Goal: Task Accomplishment & Management: Complete application form

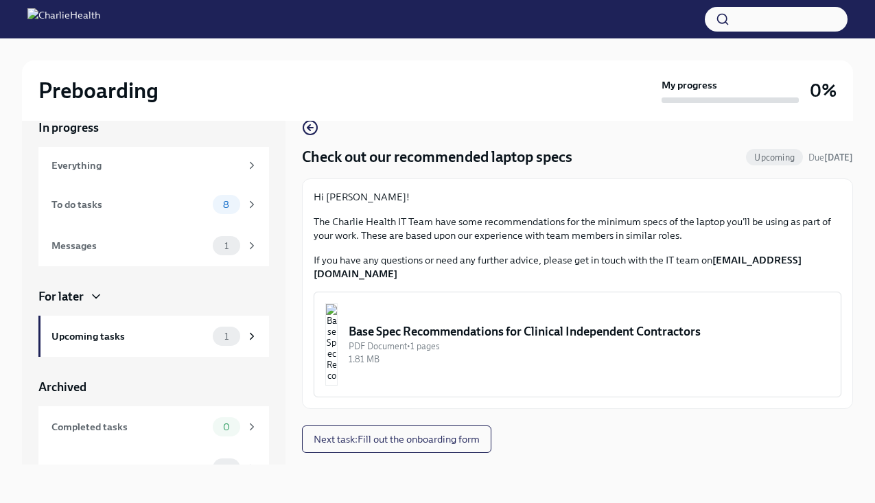
scroll to position [23, 0]
click at [461, 323] on div "Base Spec Recommendations for Clinical Independent Contractors" at bounding box center [589, 331] width 481 height 16
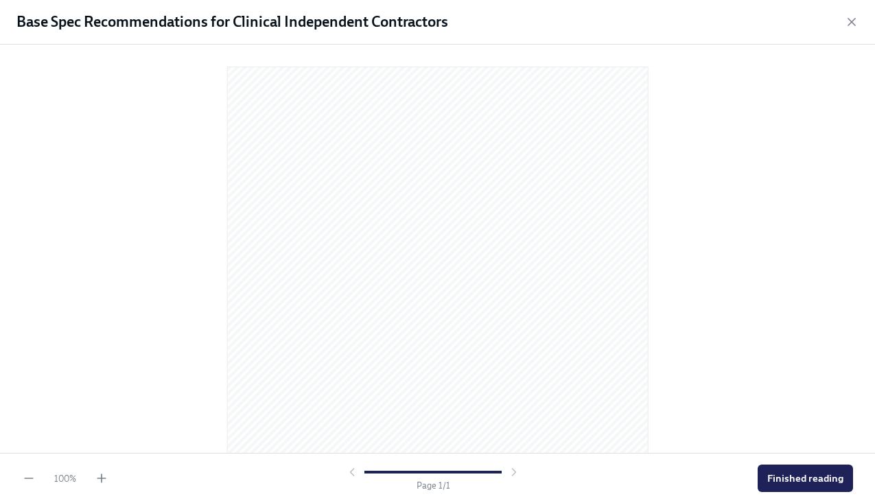
scroll to position [0, 0]
click at [795, 476] on span "Finished reading" at bounding box center [806, 479] width 76 height 14
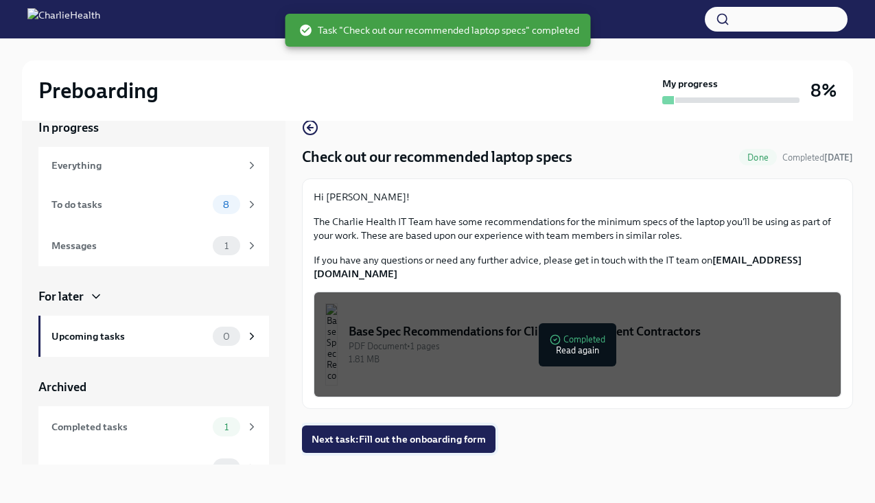
click at [437, 433] on span "Next task : Fill out the onboarding form" at bounding box center [399, 440] width 174 height 14
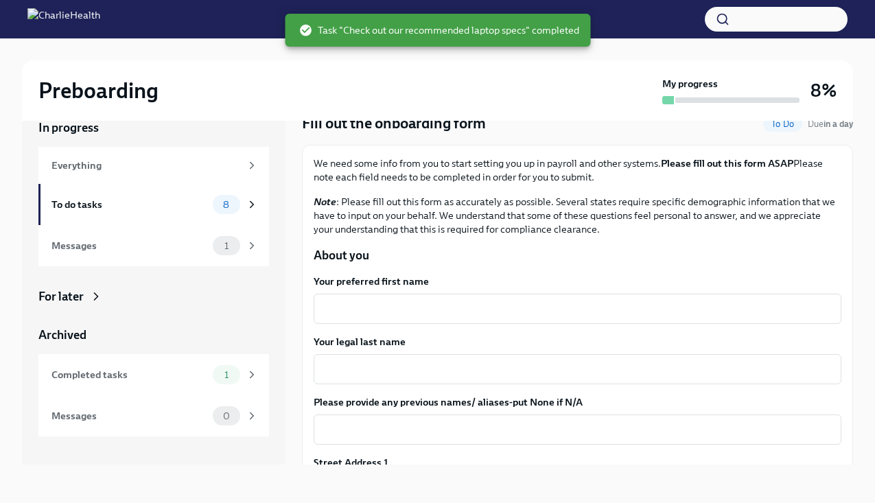
scroll to position [34, 0]
click at [417, 306] on textarea "Your preferred first name" at bounding box center [577, 308] width 511 height 16
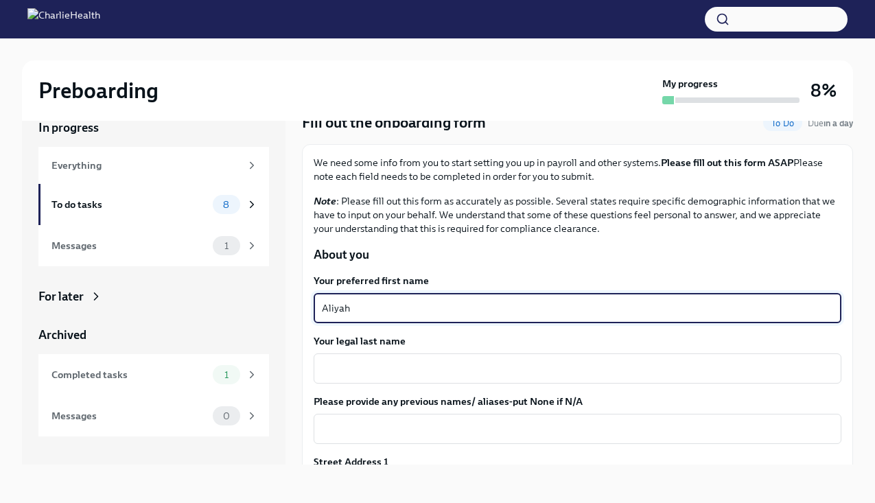
type textarea "Aliyah"
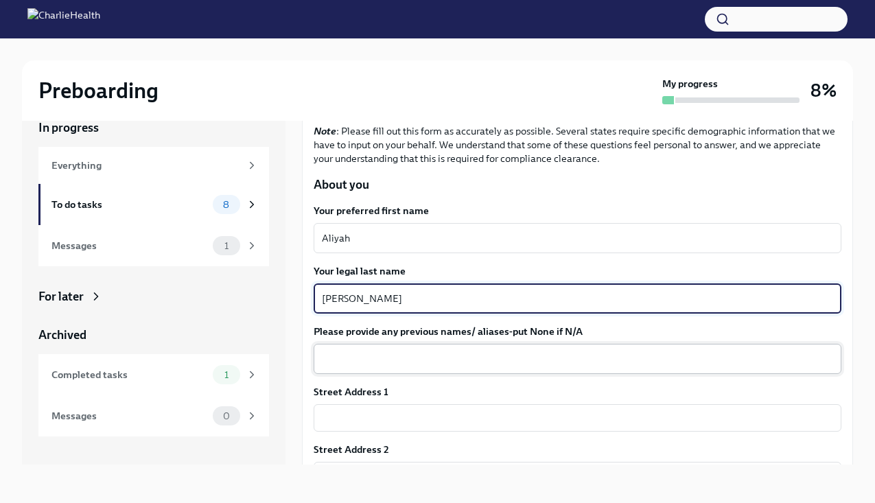
scroll to position [108, 0]
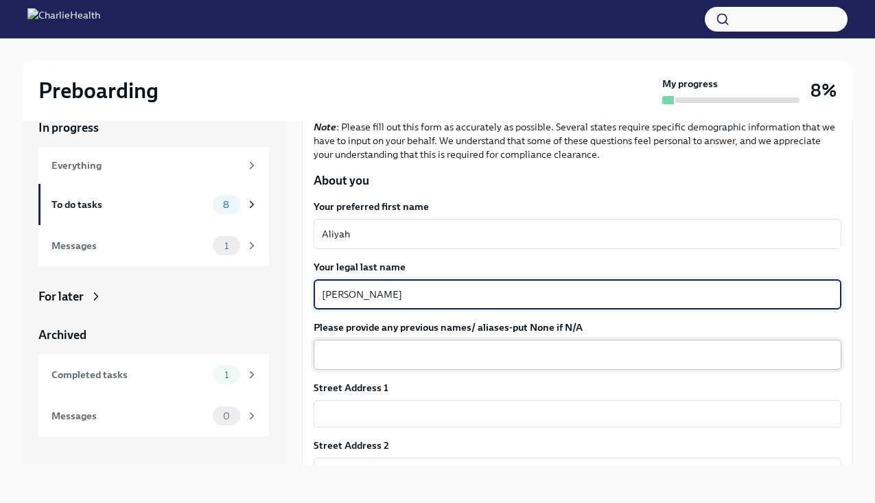
type textarea "[PERSON_NAME]"
click at [417, 362] on textarea "Please provide any previous names/ aliases-put None if N/A" at bounding box center [577, 355] width 511 height 16
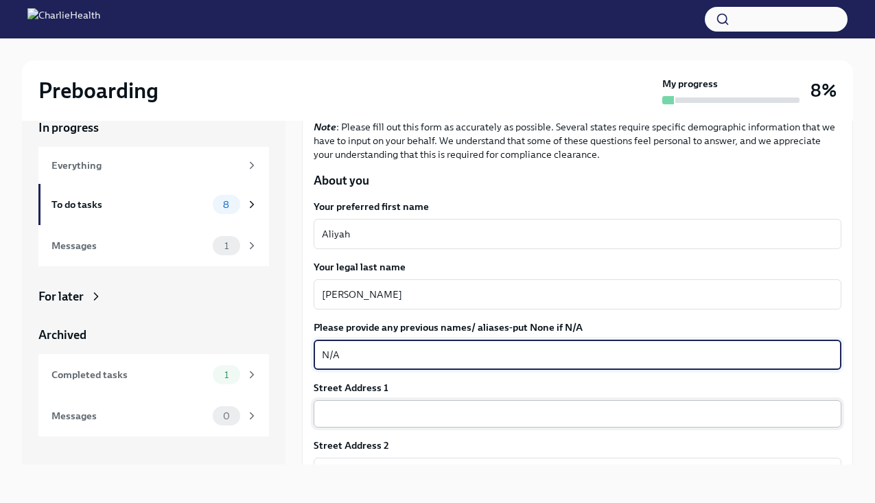
type textarea "N/A"
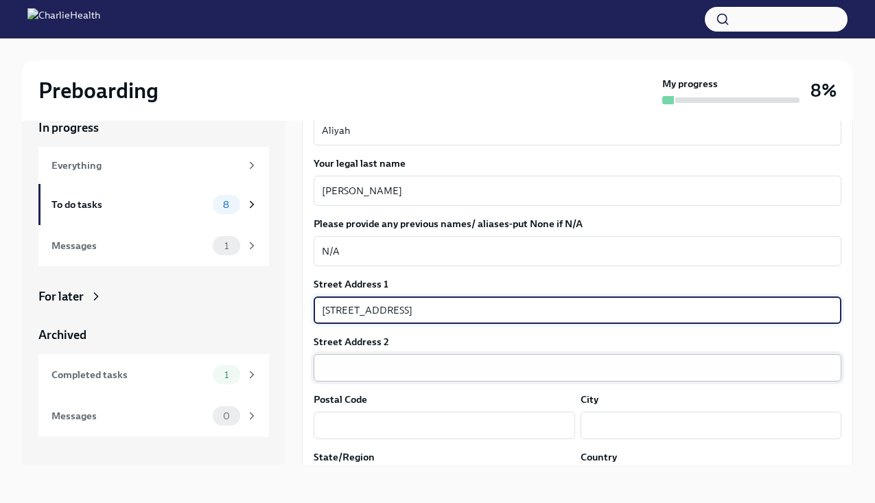
scroll to position [227, 0]
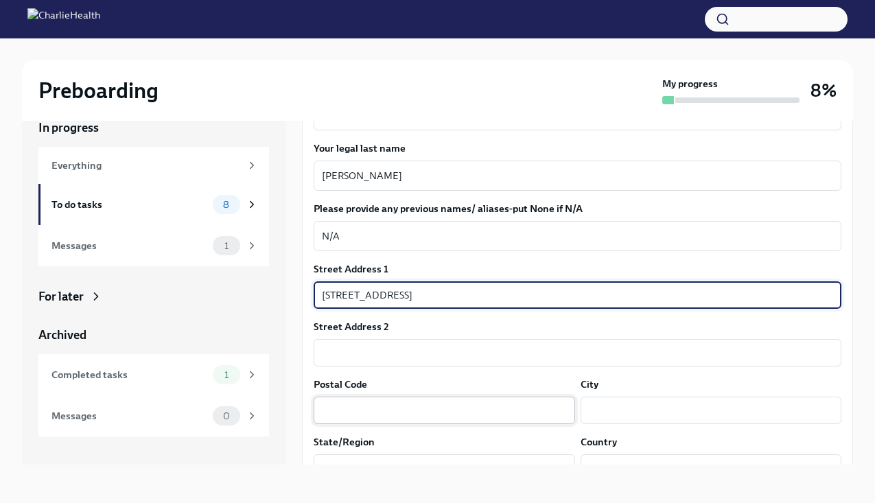
type input "[STREET_ADDRESS]"
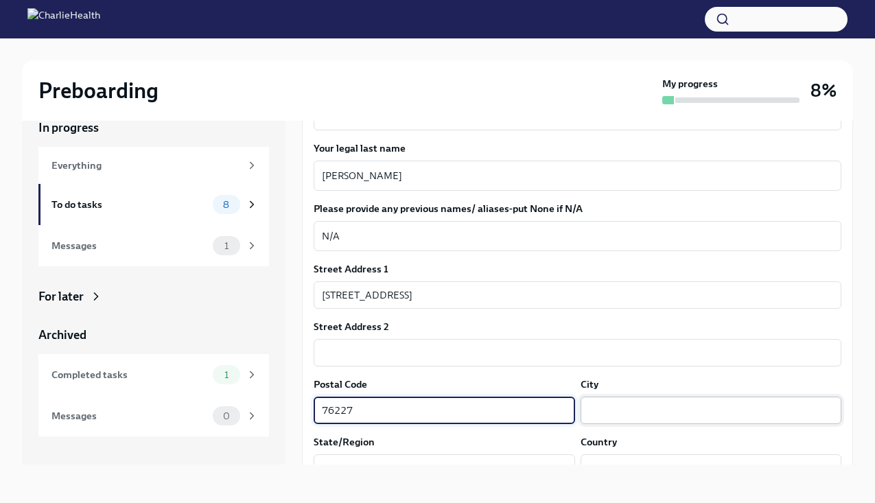
type input "76227"
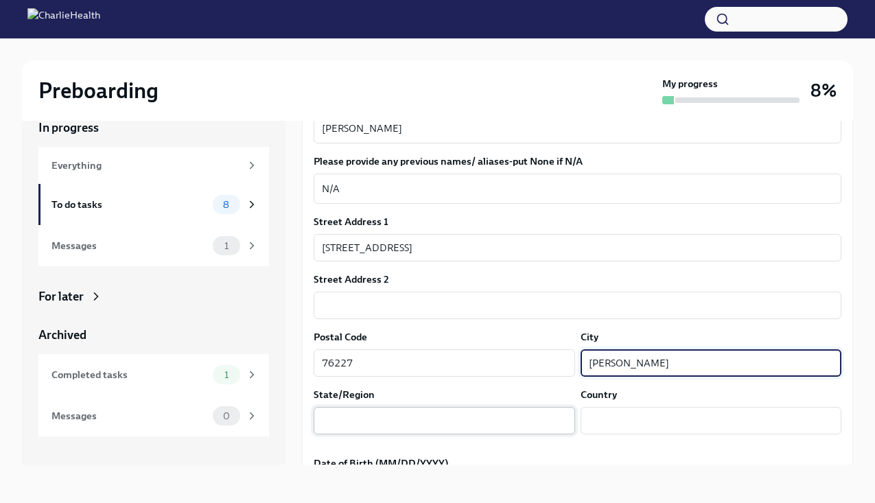
scroll to position [291, 0]
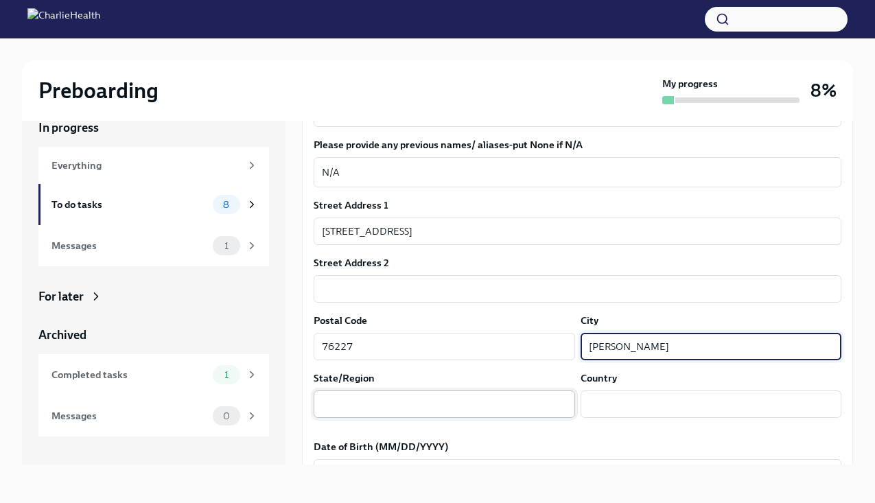
type input "[PERSON_NAME]"
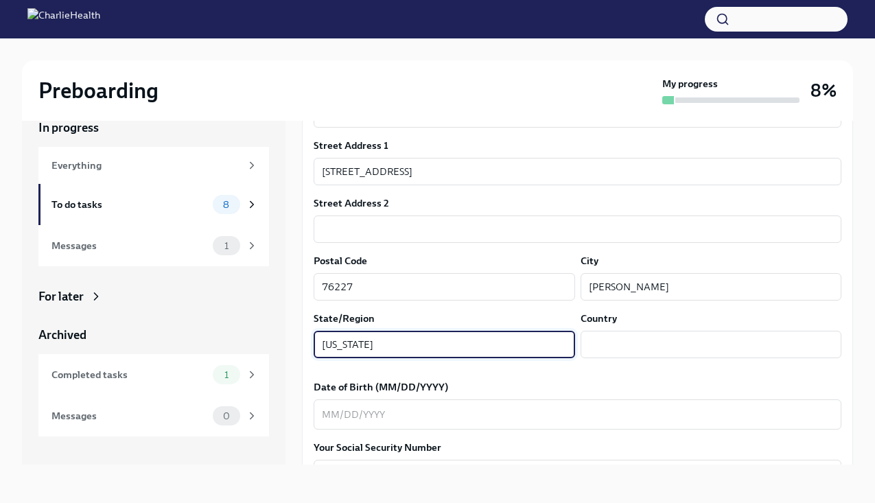
scroll to position [358, 0]
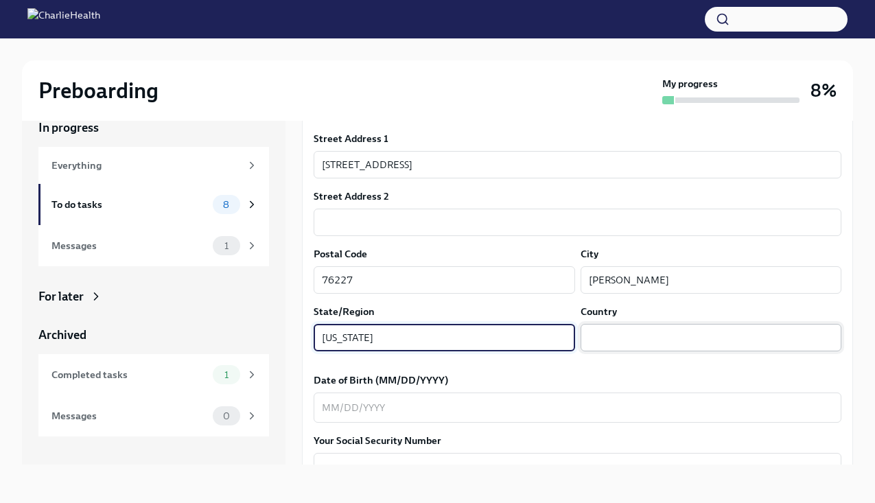
type input "[US_STATE]"
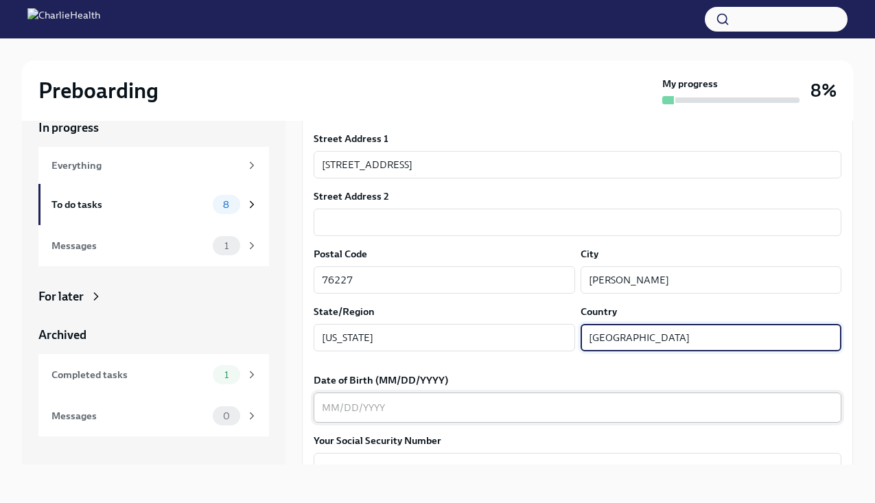
type input "[GEOGRAPHIC_DATA]"
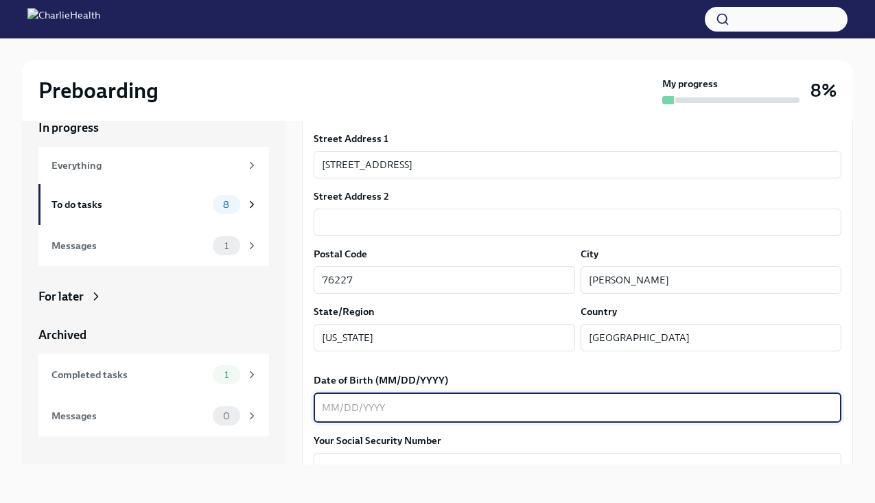
click at [518, 411] on textarea "Date of Birth (MM/DD/YYYY)" at bounding box center [577, 408] width 511 height 16
click at [334, 408] on textarea "07191995" at bounding box center [577, 408] width 511 height 16
click at [350, 408] on textarea "07/191995" at bounding box center [577, 408] width 511 height 16
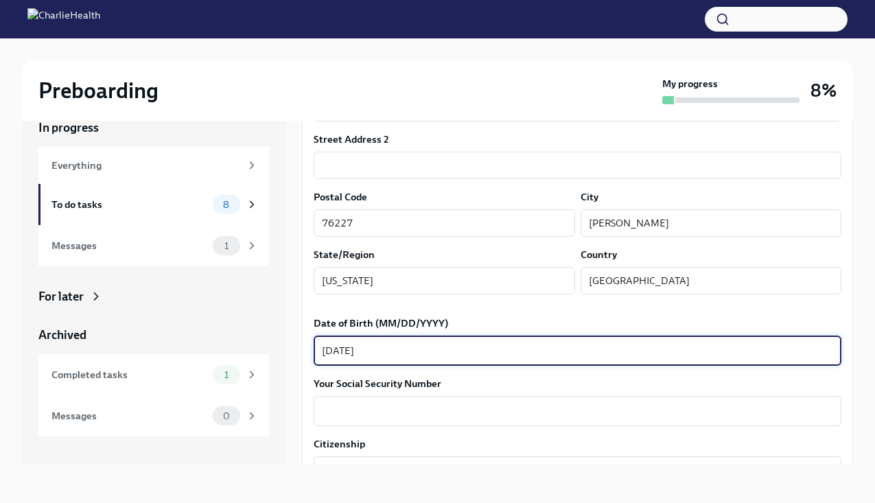
scroll to position [427, 0]
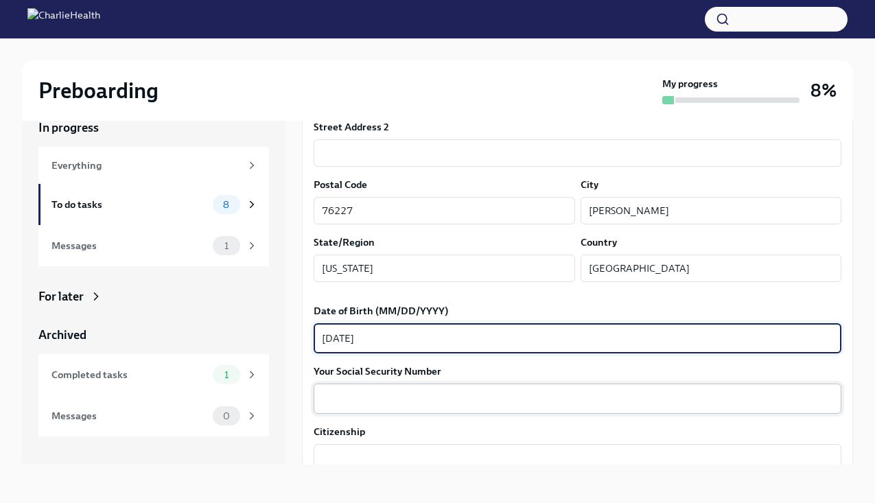
type textarea "[DATE]"
click at [344, 401] on textarea "Your Social Security Number" at bounding box center [577, 399] width 511 height 16
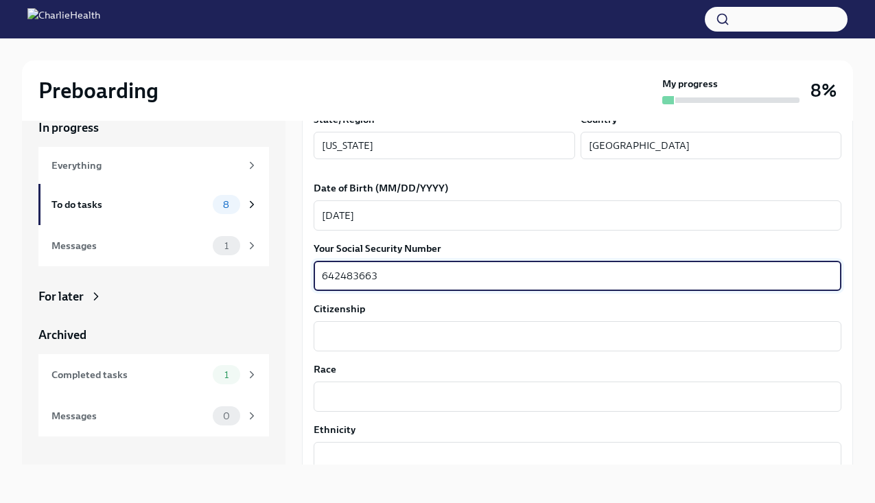
scroll to position [564, 0]
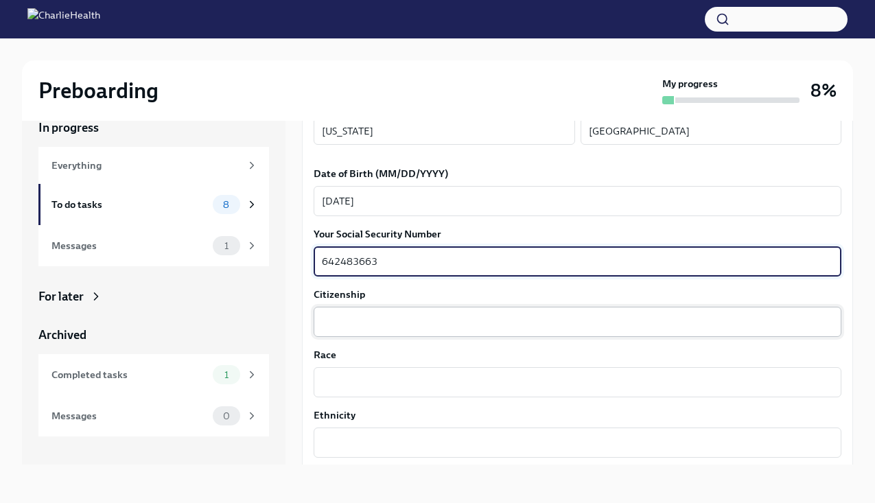
type textarea "642483663"
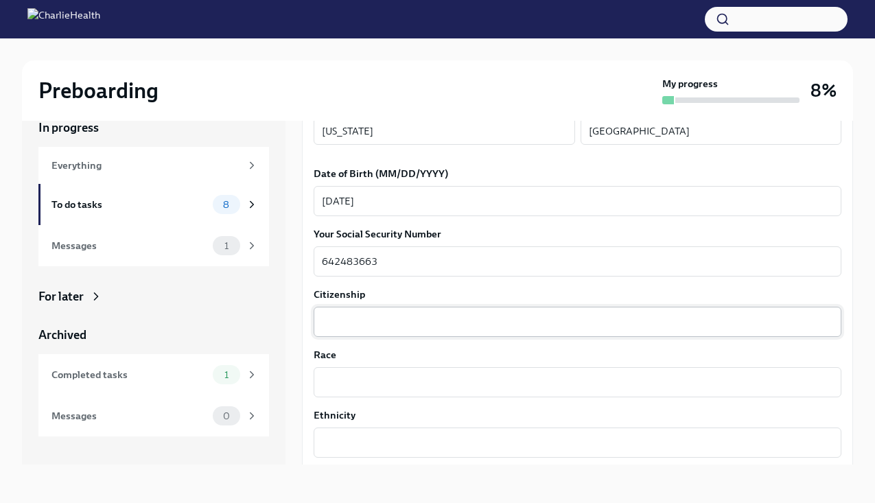
click at [350, 334] on div "x ​" at bounding box center [578, 322] width 528 height 30
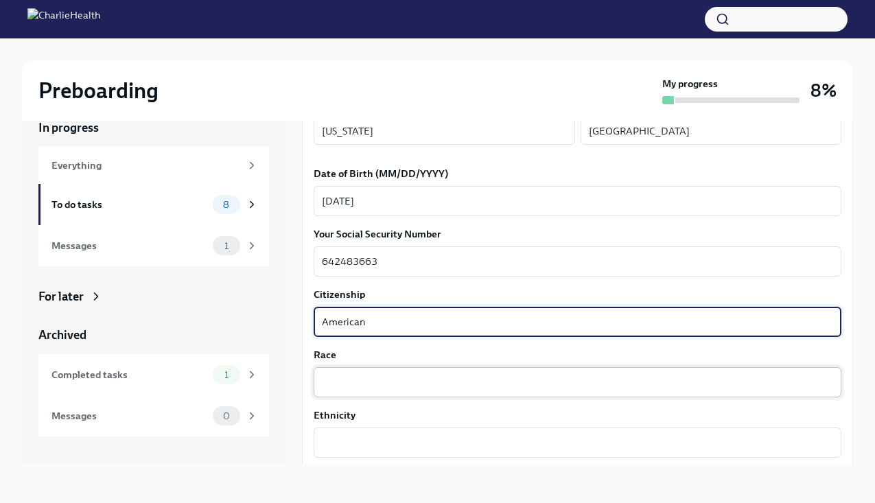
type textarea "American"
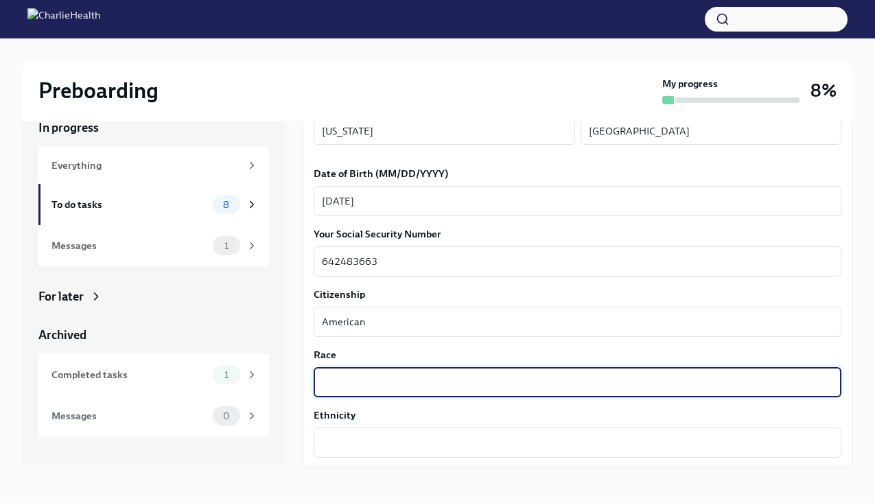
click at [352, 374] on textarea "Race" at bounding box center [577, 382] width 511 height 16
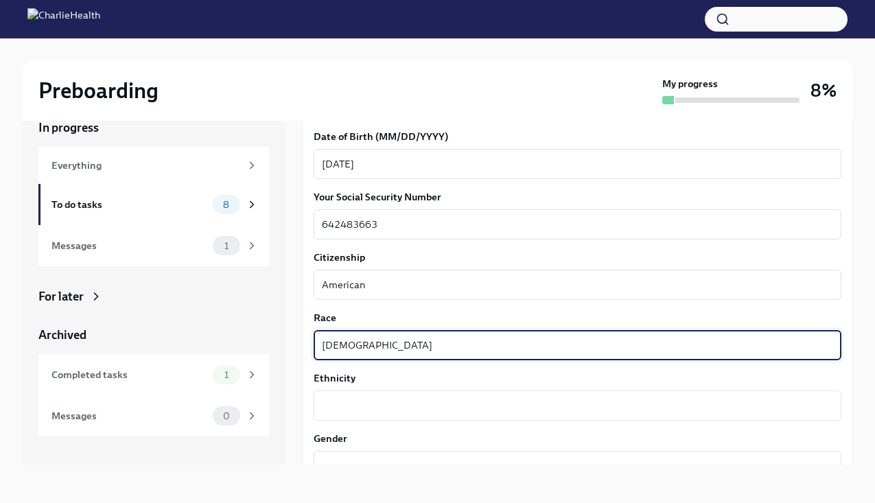
scroll to position [608, 0]
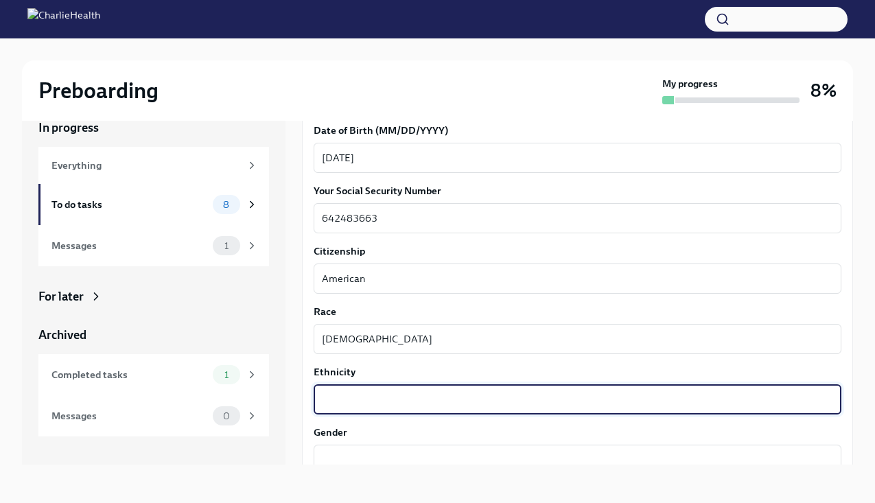
click at [333, 399] on textarea "Ethnicity" at bounding box center [577, 399] width 511 height 16
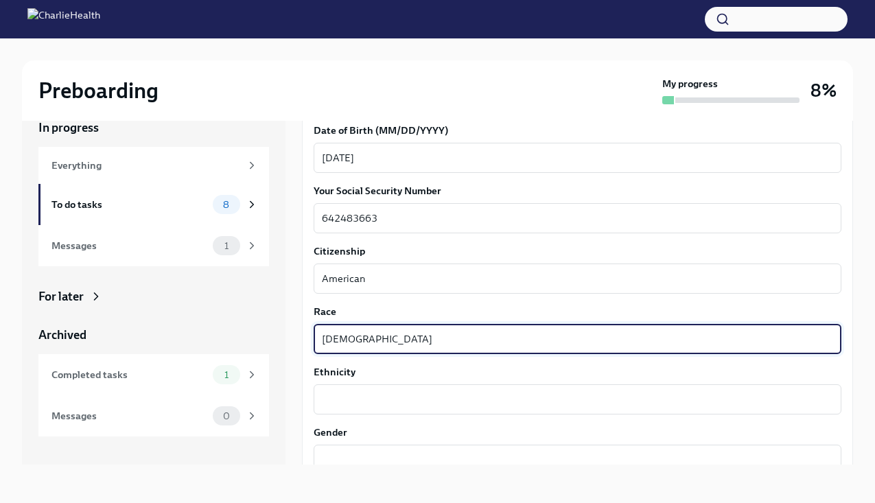
drag, startPoint x: 404, startPoint y: 344, endPoint x: 305, endPoint y: 342, distance: 98.9
click at [305, 342] on div "We need some info from you to start setting you up in payroll and other systems…" at bounding box center [577, 294] width 551 height 1447
type textarea "Black"
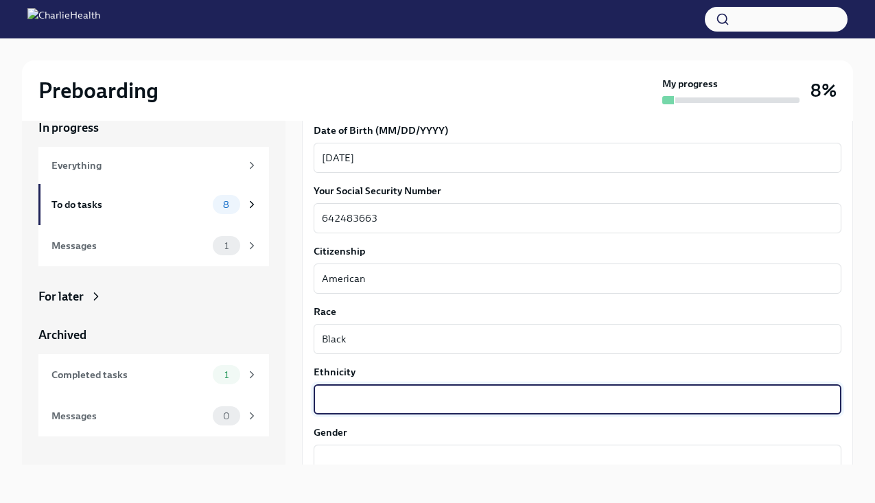
click at [336, 400] on textarea "Ethnicity" at bounding box center [577, 399] width 511 height 16
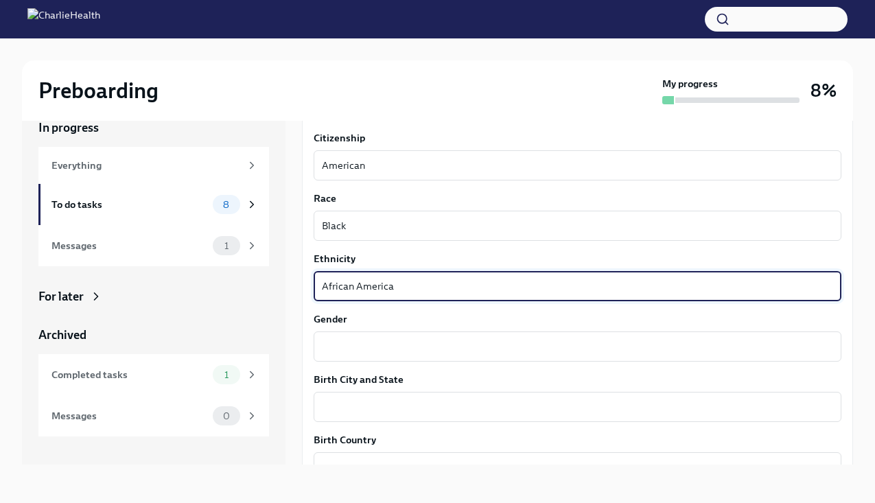
scroll to position [727, 0]
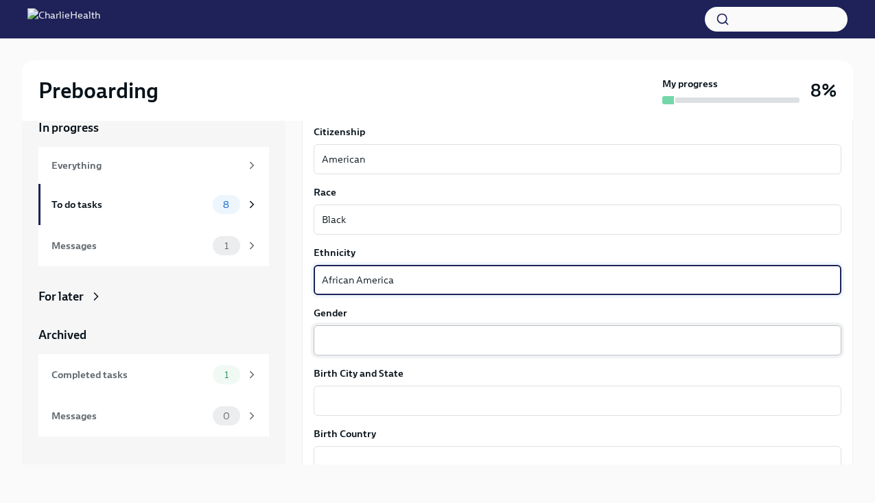
type textarea "African America"
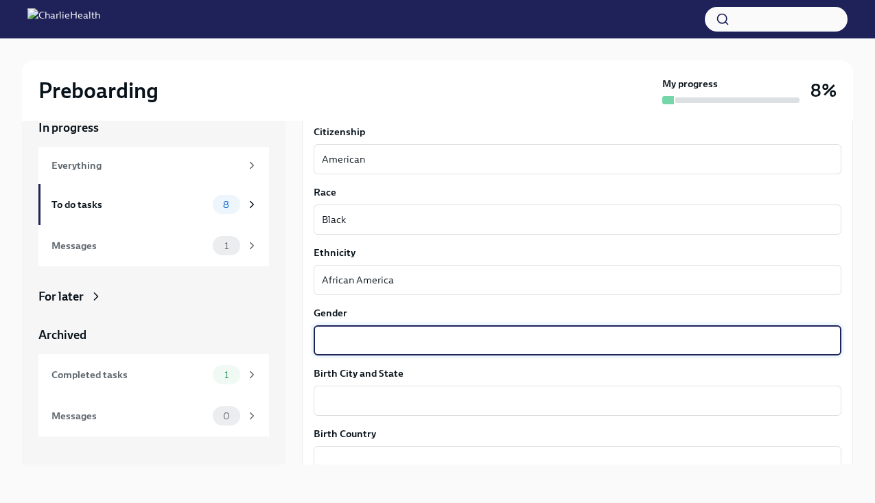
click at [354, 334] on textarea "Gender" at bounding box center [577, 340] width 511 height 16
type textarea "[DEMOGRAPHIC_DATA]"
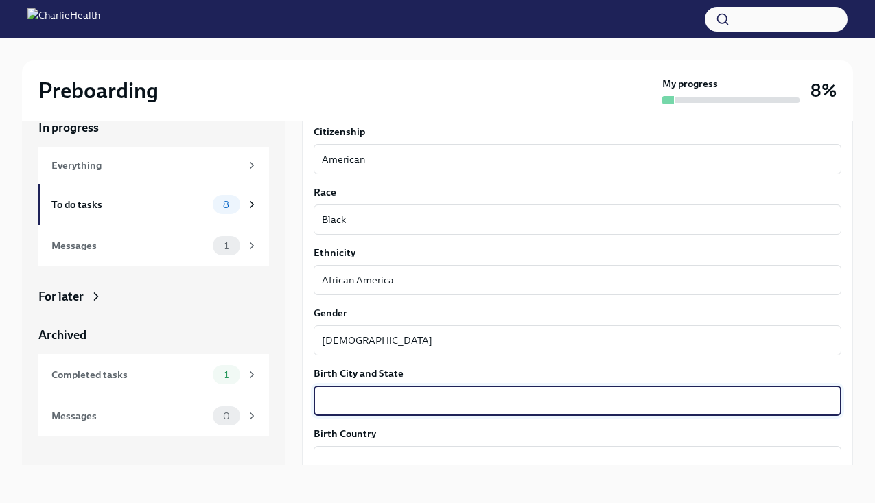
click at [365, 403] on textarea "Birth City and State" at bounding box center [577, 401] width 511 height 16
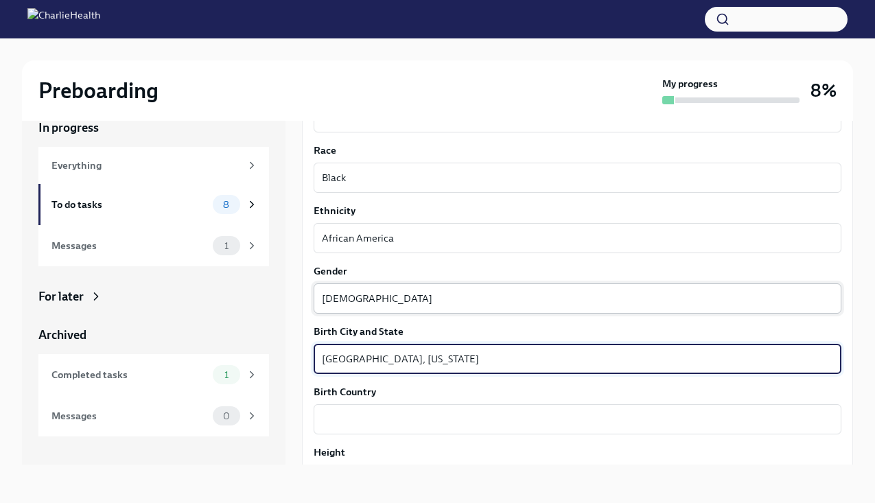
scroll to position [772, 0]
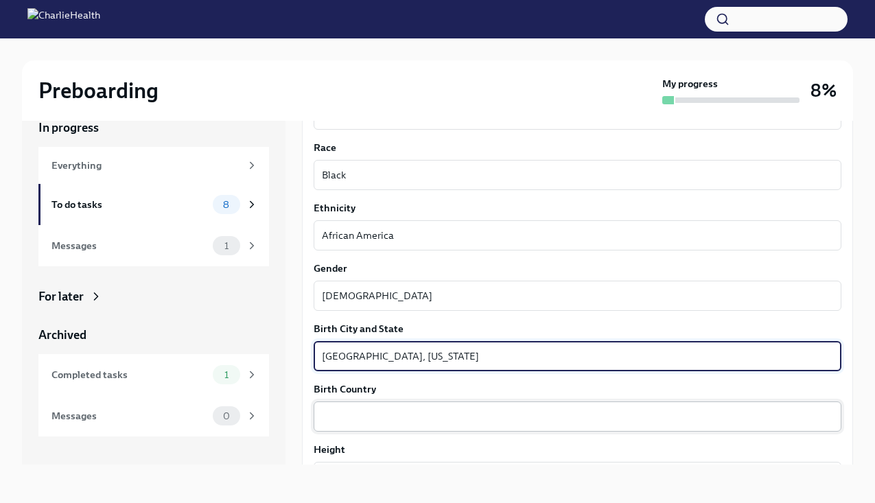
type textarea "[GEOGRAPHIC_DATA], [US_STATE]"
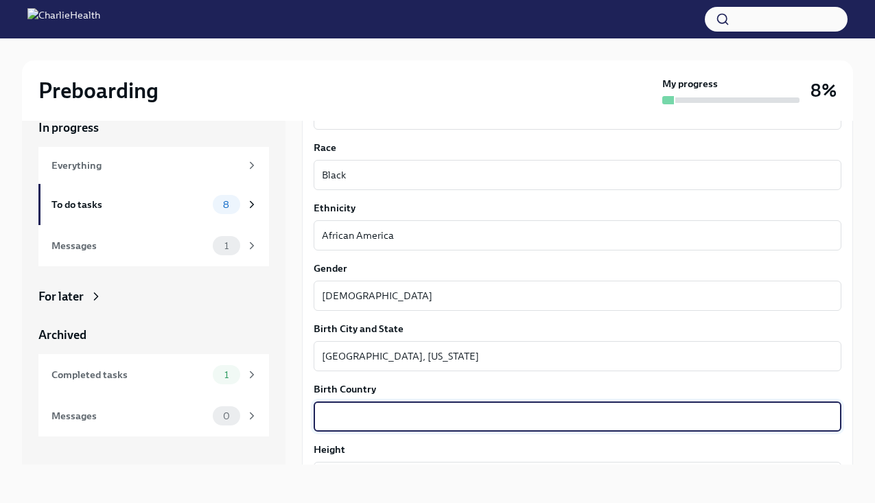
click at [361, 410] on textarea "Birth Country" at bounding box center [577, 416] width 511 height 16
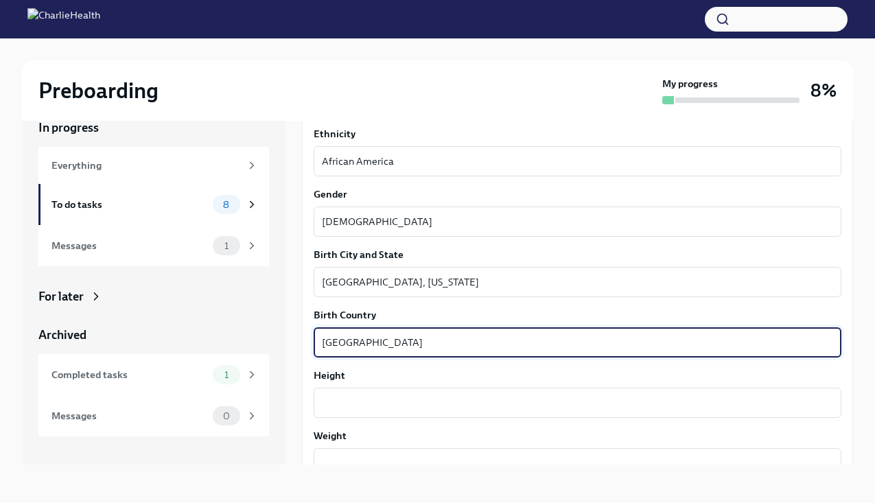
scroll to position [868, 0]
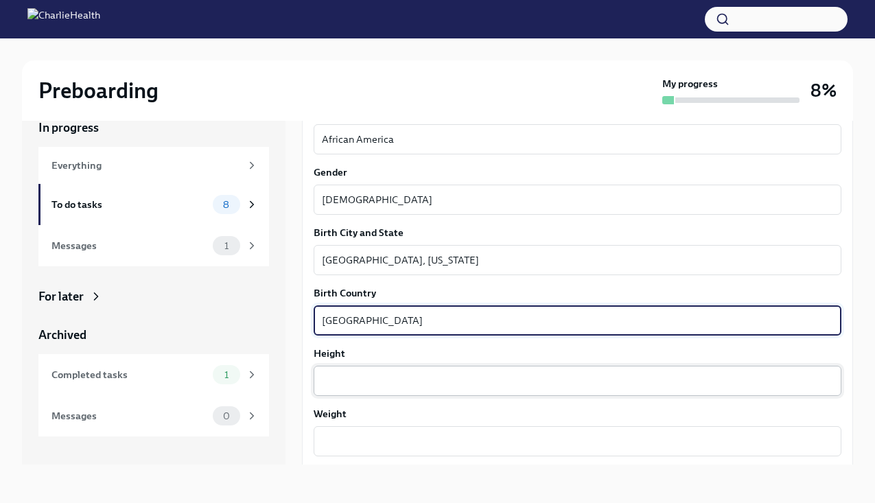
type textarea "[GEOGRAPHIC_DATA]"
click at [380, 389] on div "x ​" at bounding box center [578, 381] width 528 height 30
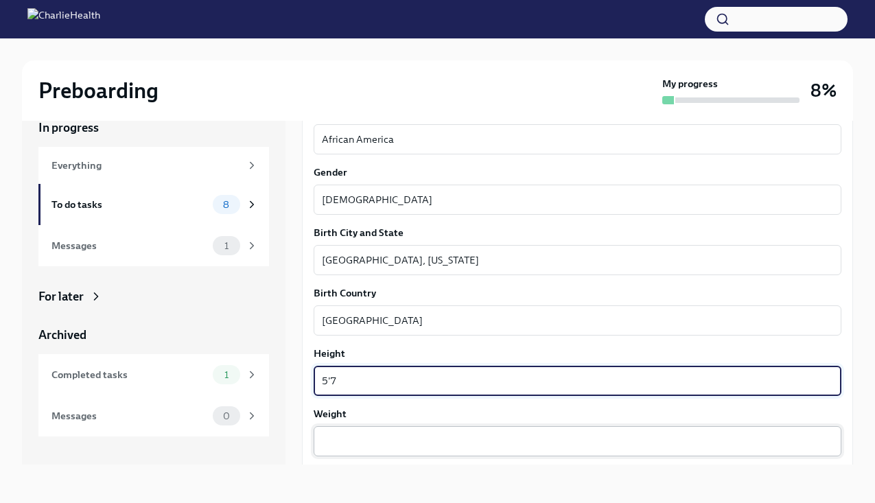
type textarea "5'7"
click at [376, 439] on textarea "Weight" at bounding box center [577, 441] width 511 height 16
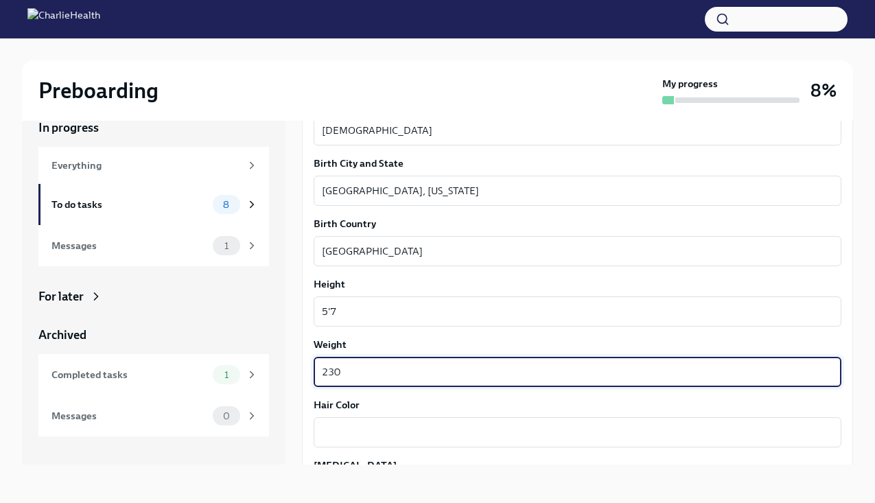
scroll to position [980, 0]
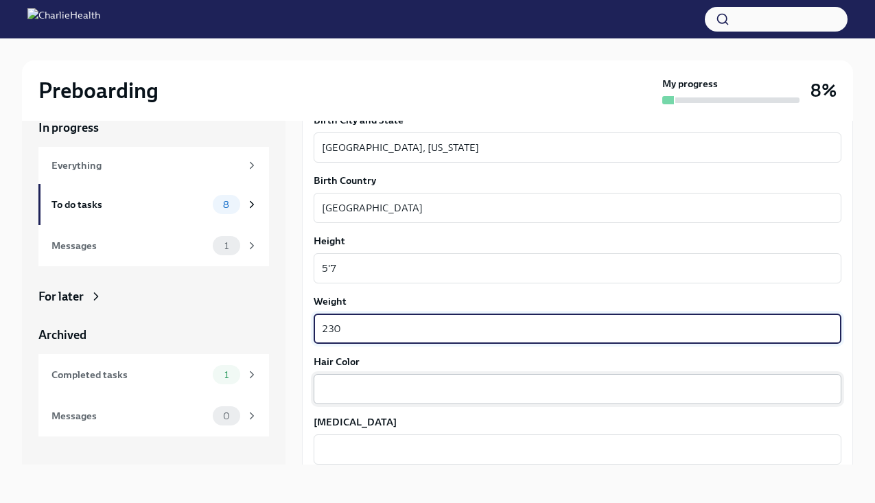
type textarea "230"
click at [391, 380] on div "x ​" at bounding box center [578, 389] width 528 height 30
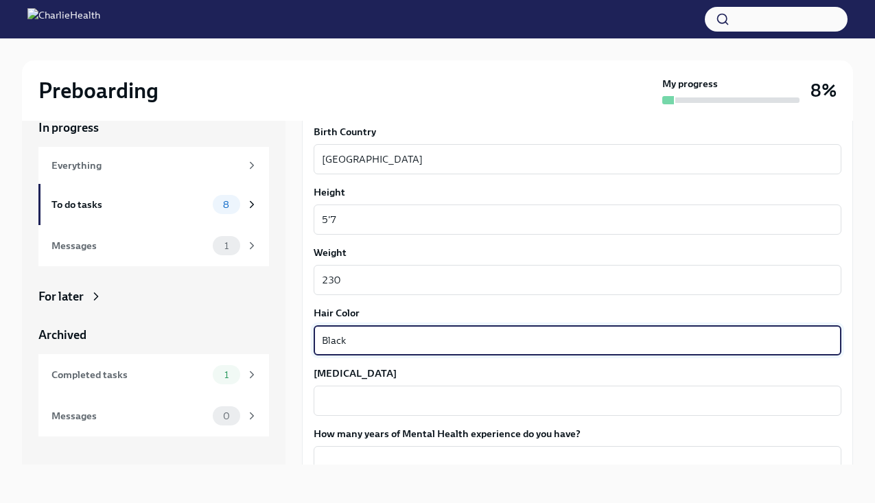
scroll to position [1030, 0]
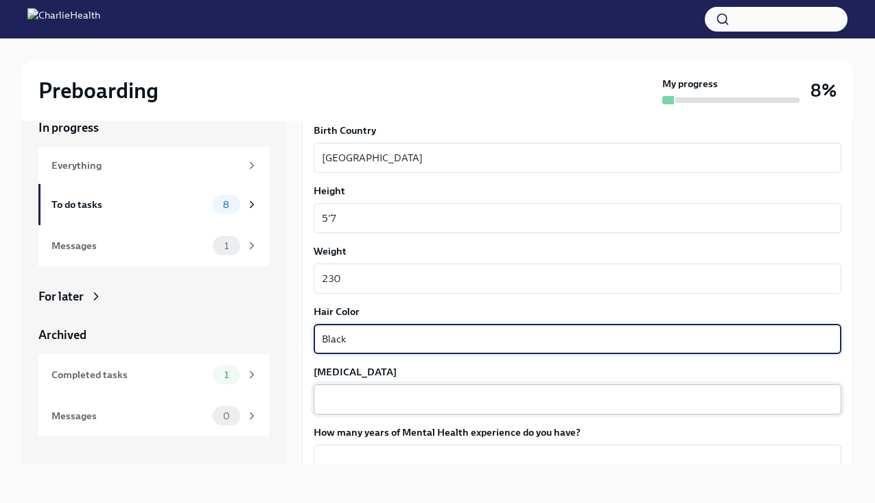
type textarea "Black"
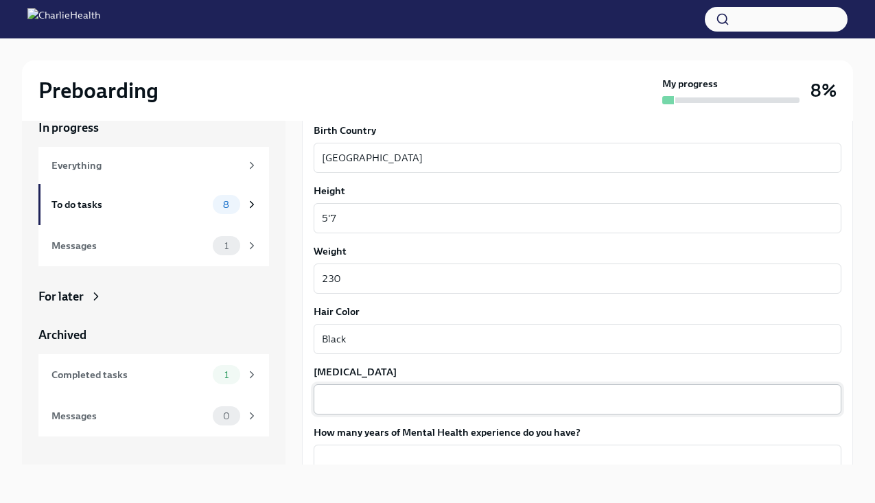
click at [395, 386] on div "x ​" at bounding box center [578, 399] width 528 height 30
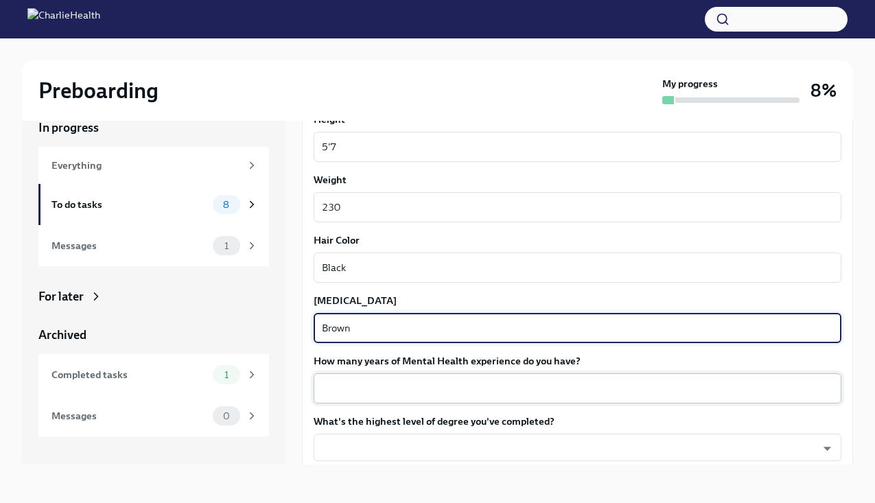
scroll to position [1103, 0]
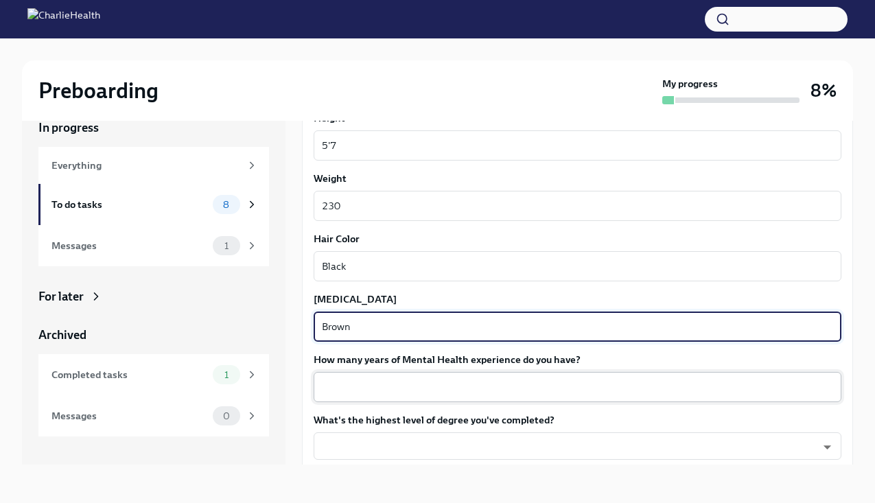
type textarea "Brown"
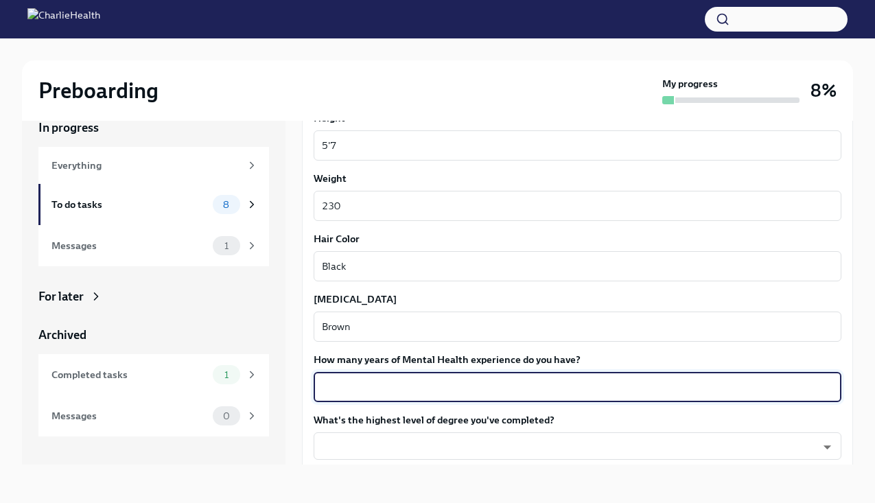
click at [398, 388] on textarea "How many years of Mental Health experience do you have?" at bounding box center [577, 387] width 511 height 16
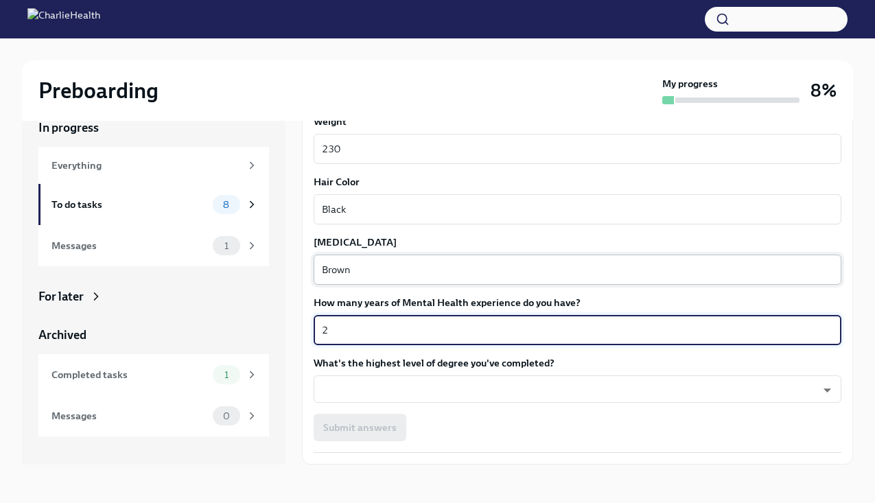
scroll to position [1164, 0]
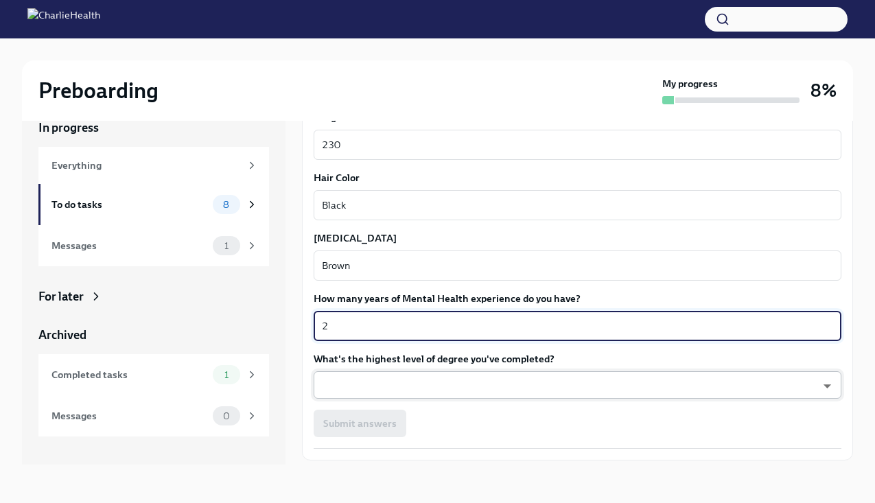
type textarea "2"
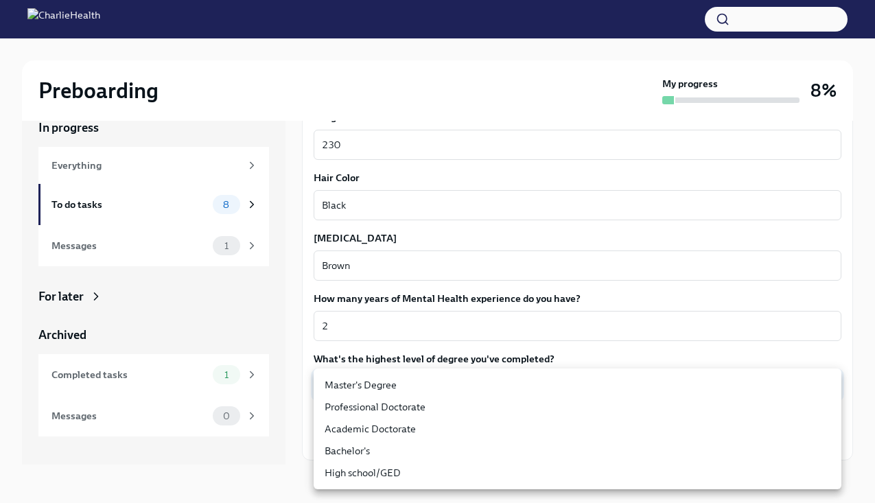
click at [400, 382] on body "Preboarding My progress 8% In progress Everything To do tasks 8 Messages 1 For …" at bounding box center [437, 240] width 875 height 527
click at [399, 382] on li "Master's Degree" at bounding box center [578, 385] width 528 height 22
type input "2vBr-ghkD"
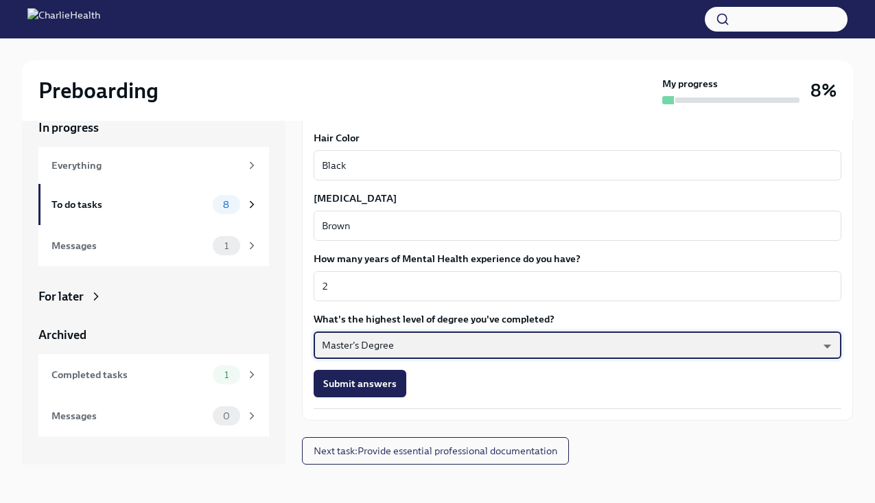
scroll to position [1204, 0]
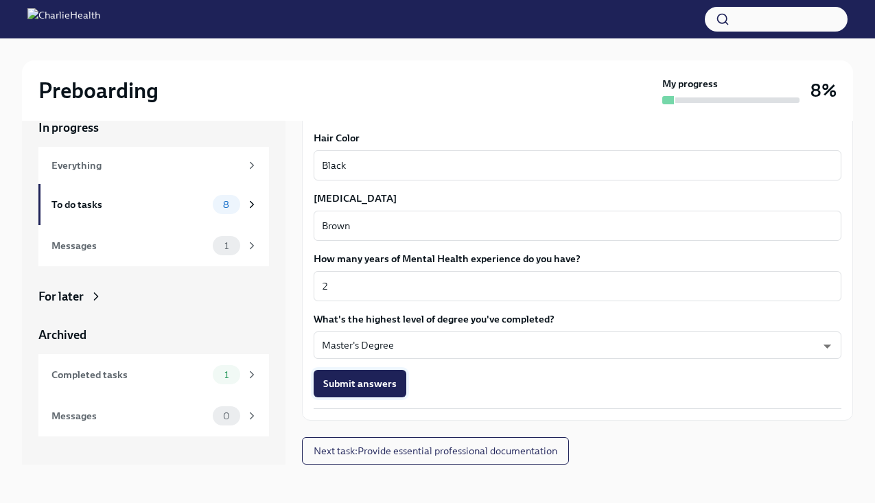
click at [387, 391] on button "Submit answers" at bounding box center [360, 383] width 93 height 27
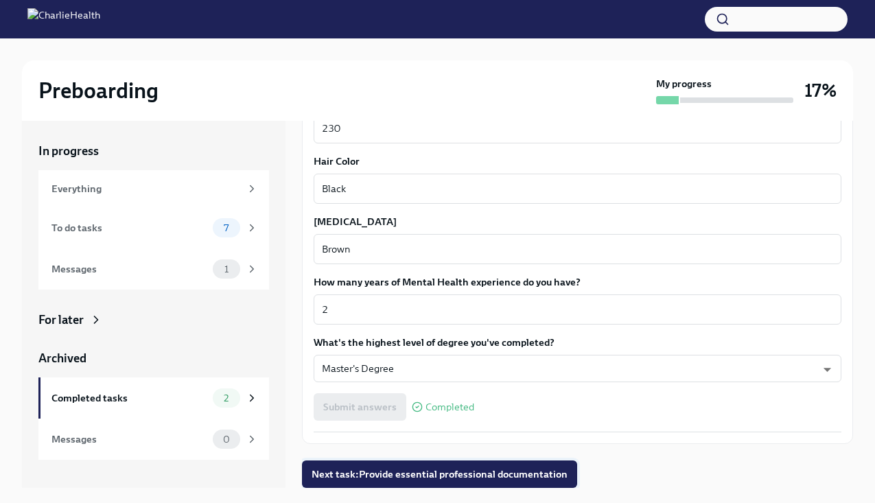
click at [430, 468] on span "Next task : Provide essential professional documentation" at bounding box center [440, 475] width 256 height 14
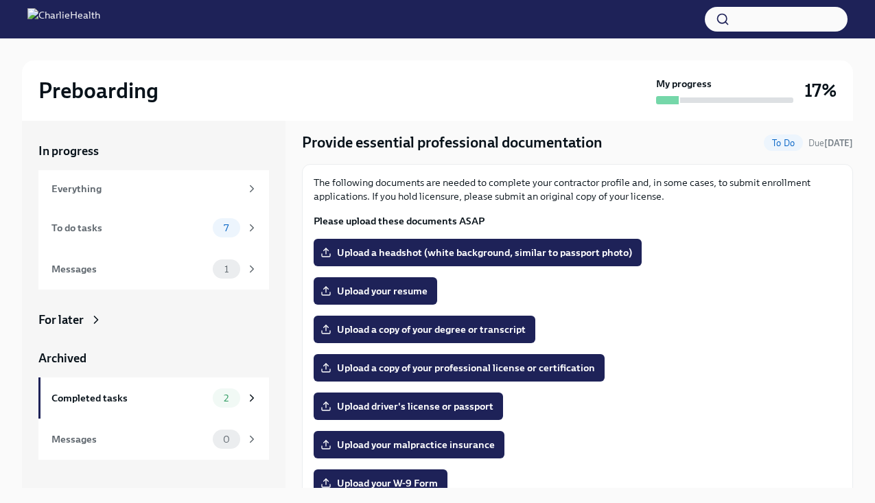
scroll to position [43, 0]
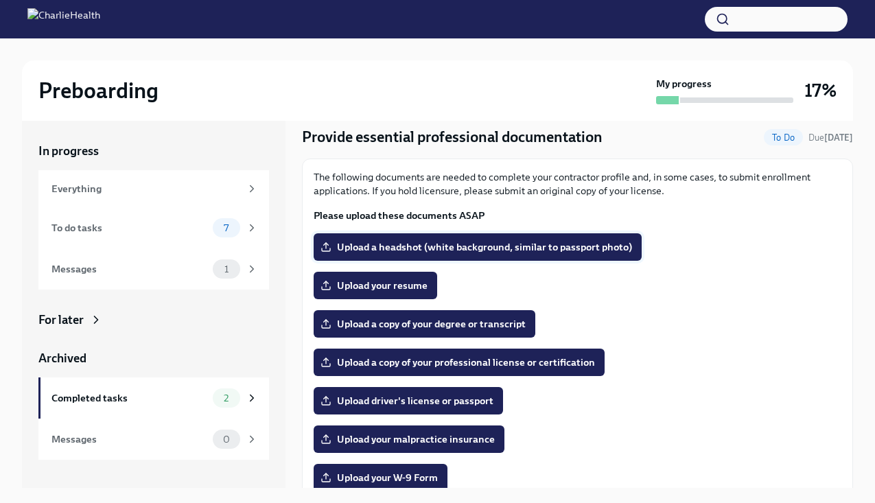
click at [544, 254] on label "Upload a headshot (white background, similar to passport photo)" at bounding box center [478, 246] width 328 height 27
click at [0, 0] on input "Upload a headshot (white background, similar to passport photo)" at bounding box center [0, 0] width 0 height 0
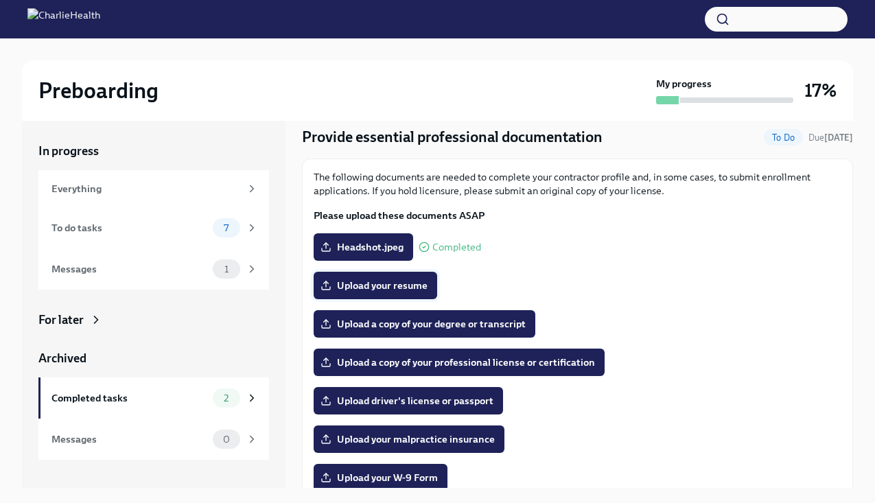
click at [418, 285] on span "Upload your resume" at bounding box center [375, 286] width 104 height 14
click at [0, 0] on input "Upload your resume" at bounding box center [0, 0] width 0 height 0
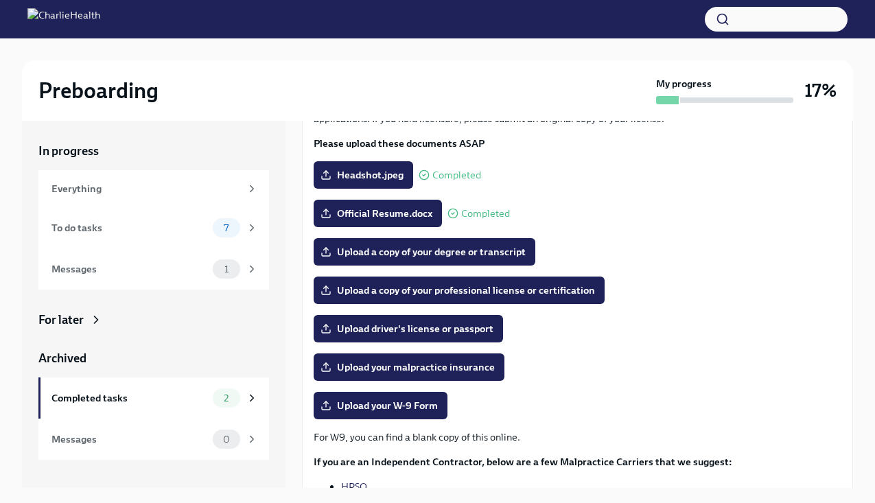
scroll to position [119, 0]
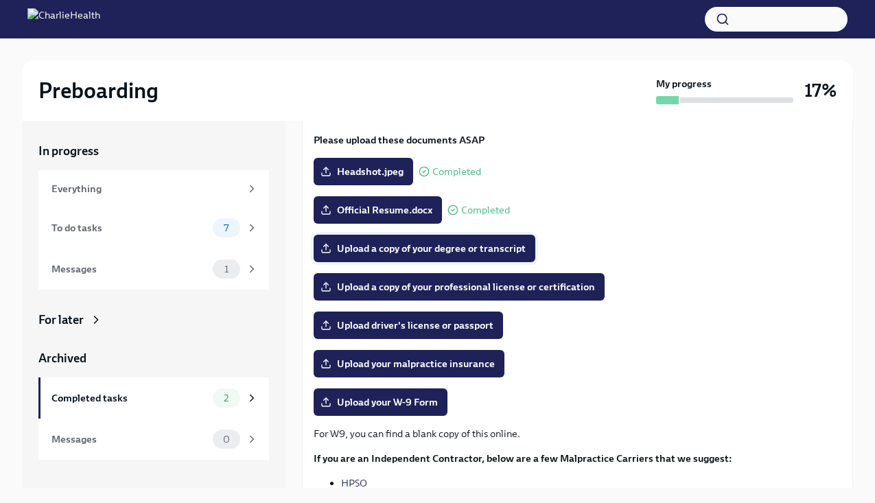
click at [469, 255] on label "Upload a copy of your degree or transcript" at bounding box center [425, 248] width 222 height 27
click at [0, 0] on input "Upload a copy of your degree or transcript" at bounding box center [0, 0] width 0 height 0
click at [476, 330] on span "Upload driver's license or passport" at bounding box center [408, 326] width 170 height 14
click at [0, 0] on input "Upload driver's license or passport" at bounding box center [0, 0] width 0 height 0
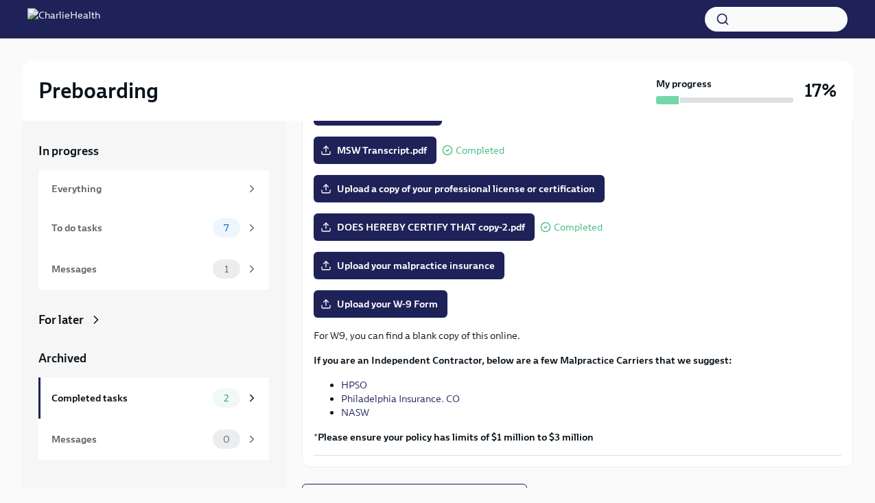
scroll to position [227, 0]
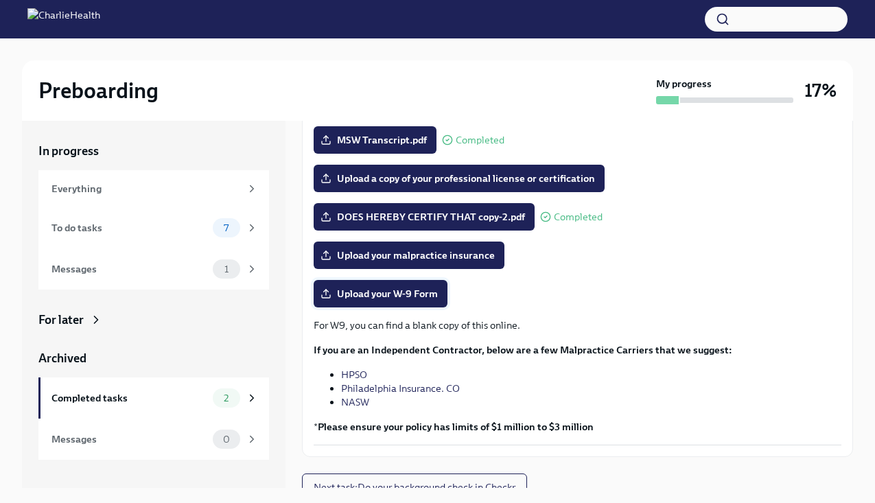
click at [415, 304] on label "Upload your W-9 Form" at bounding box center [381, 293] width 134 height 27
click at [0, 0] on input "Upload your W-9 Form" at bounding box center [0, 0] width 0 height 0
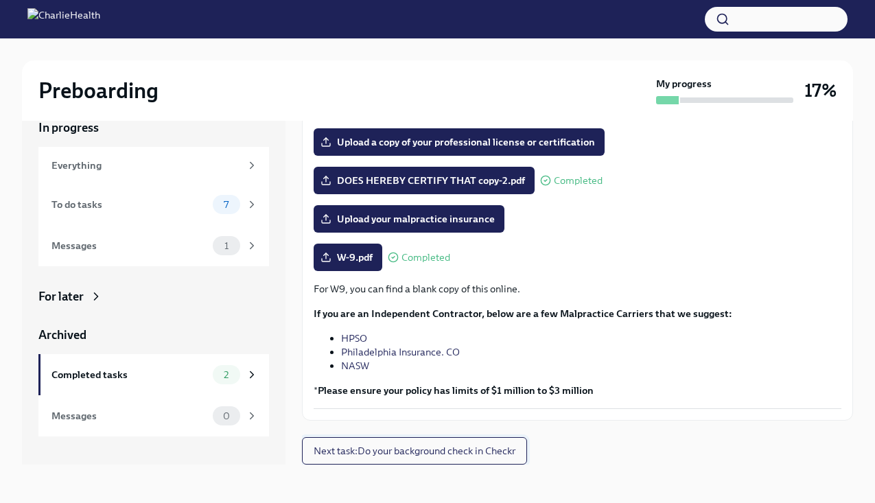
scroll to position [240, 0]
click at [494, 450] on span "Next task : Do your background check in Checkr" at bounding box center [415, 451] width 202 height 14
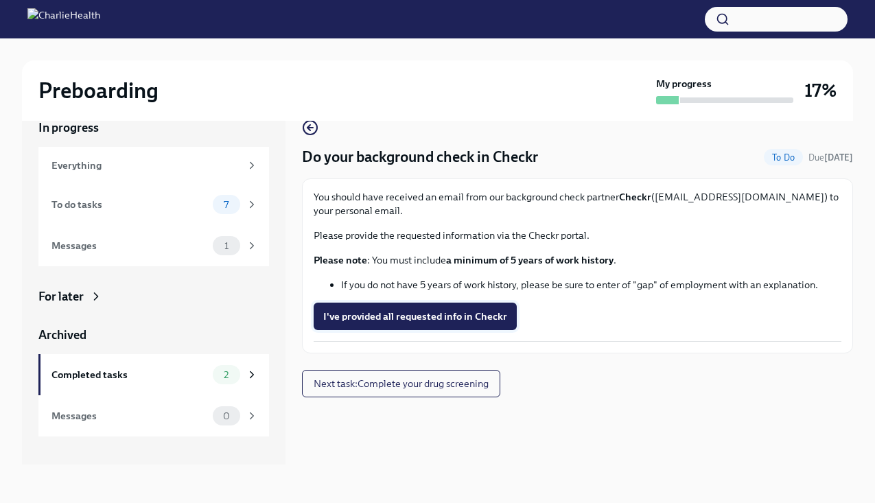
click at [493, 321] on span "I've provided all requested info in Checkr" at bounding box center [415, 317] width 184 height 14
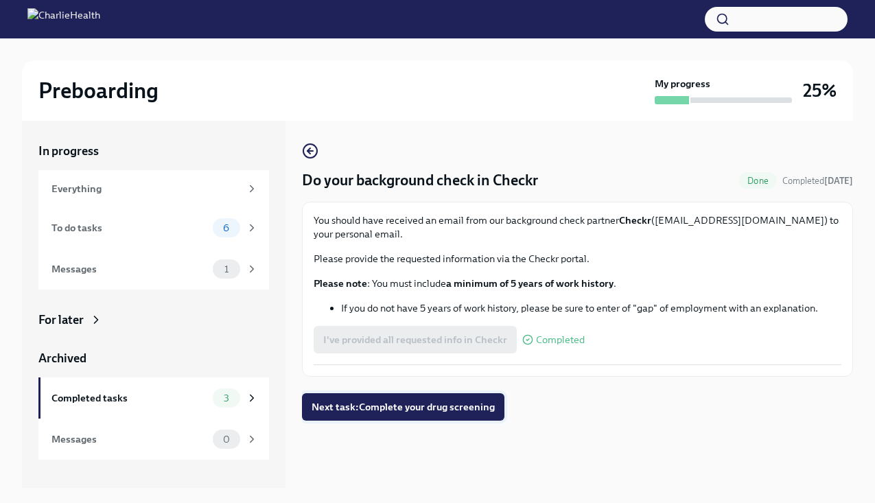
click at [435, 404] on span "Next task : Complete your drug screening" at bounding box center [403, 407] width 183 height 14
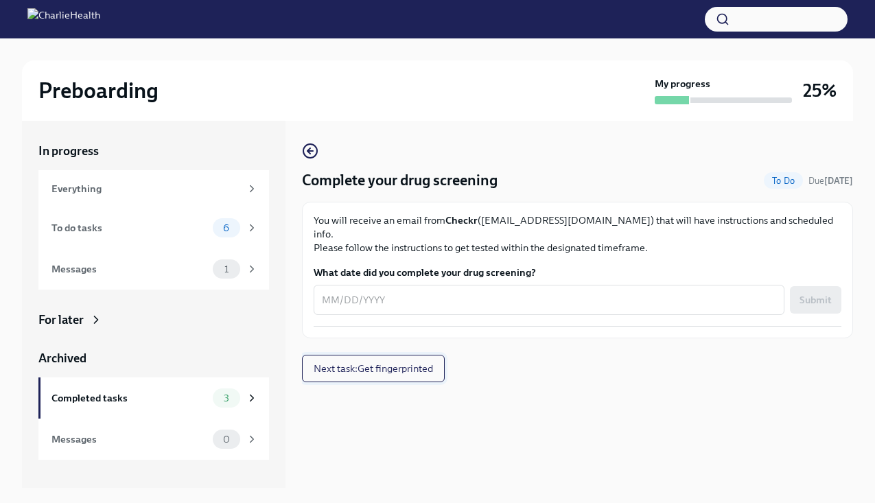
click at [415, 362] on span "Next task : Get fingerprinted" at bounding box center [373, 369] width 119 height 14
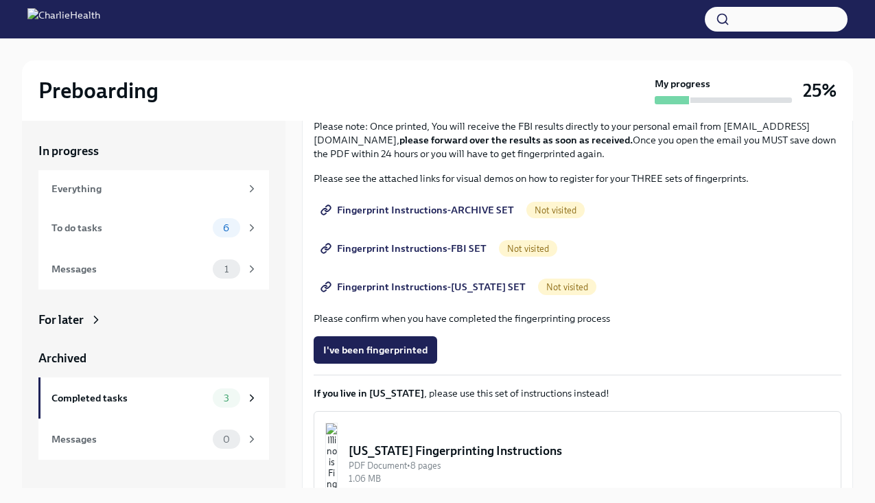
scroll to position [133, 0]
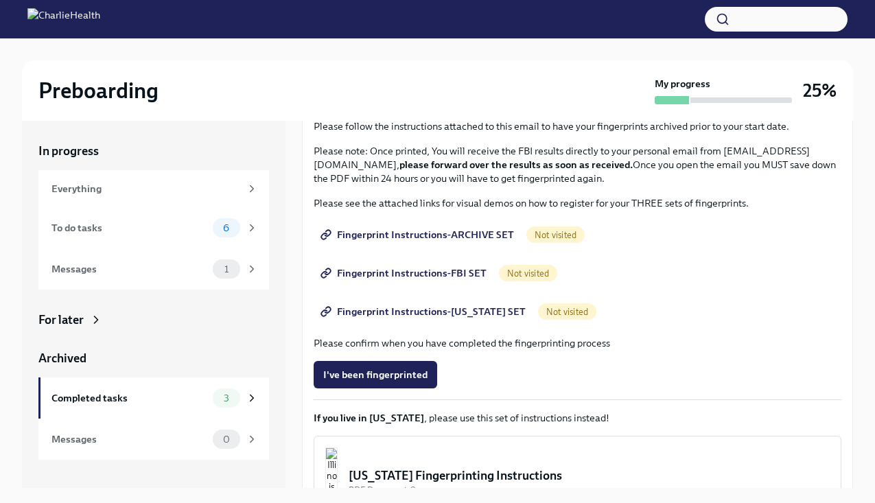
click at [459, 273] on span "Fingerprint Instructions-FBI SET" at bounding box center [404, 273] width 163 height 14
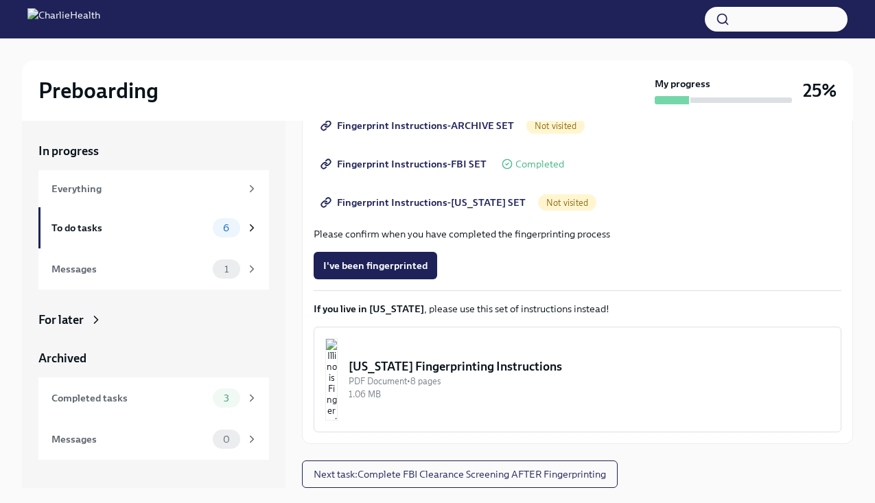
scroll to position [242, 0]
click at [257, 221] on div "6" at bounding box center [235, 227] width 45 height 19
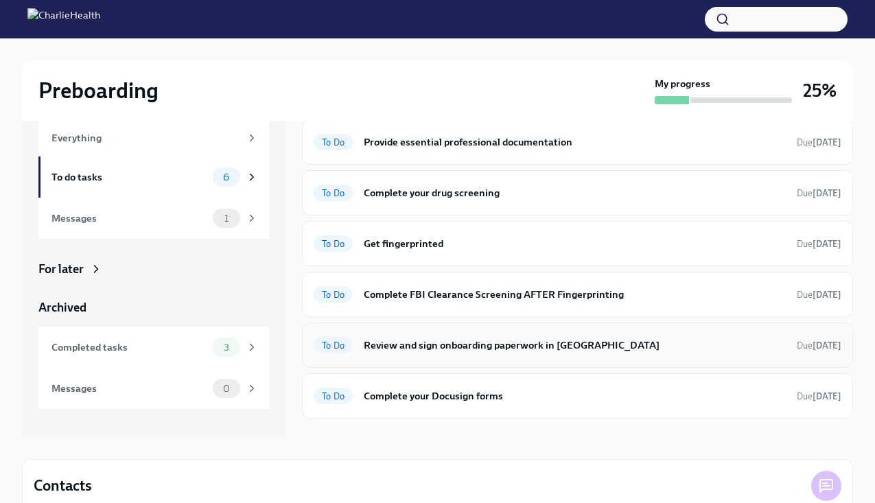
scroll to position [15, 0]
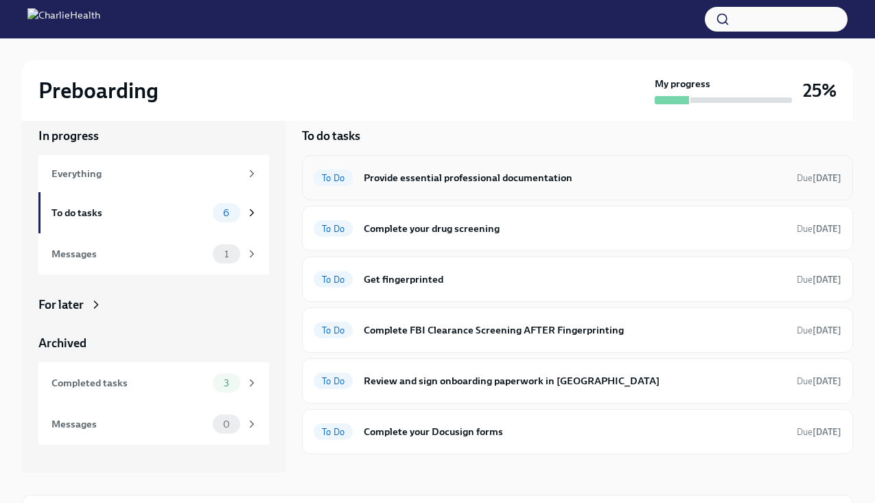
click at [488, 172] on h6 "Provide essential professional documentation" at bounding box center [575, 177] width 422 height 15
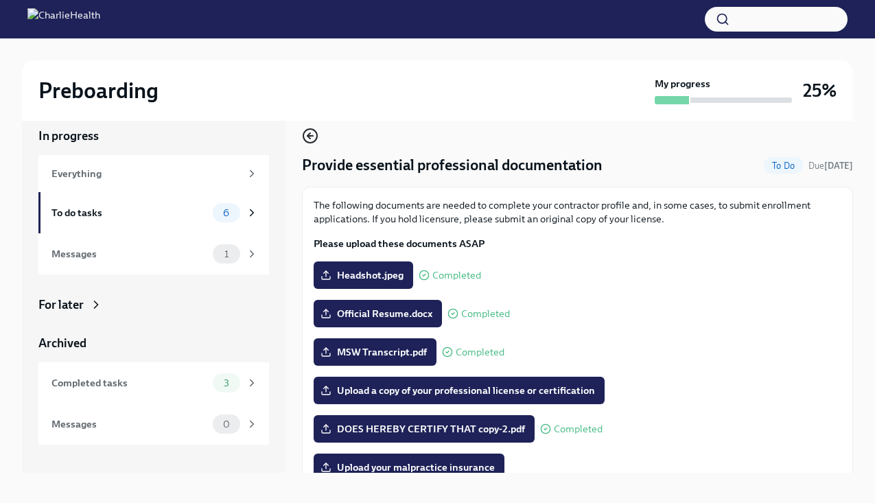
click at [309, 132] on icon "button" at bounding box center [310, 136] width 16 height 16
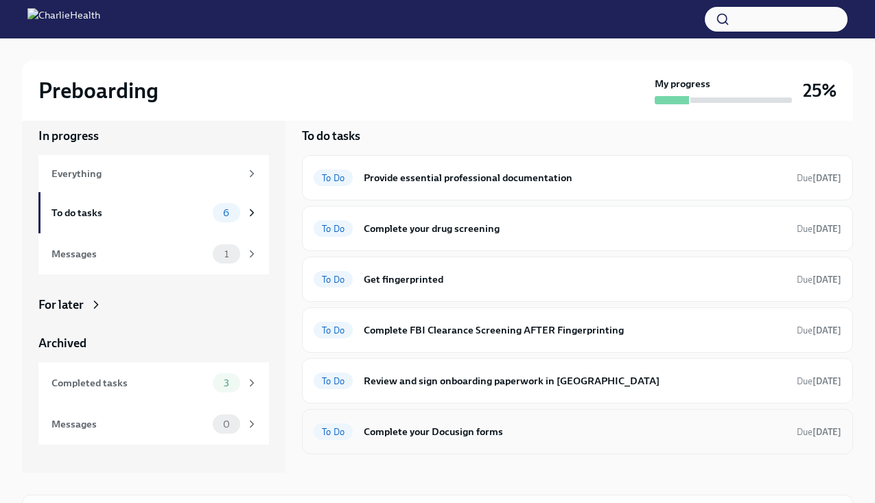
click at [468, 422] on div "To Do Complete your Docusign forms Due [DATE]" at bounding box center [578, 432] width 528 height 22
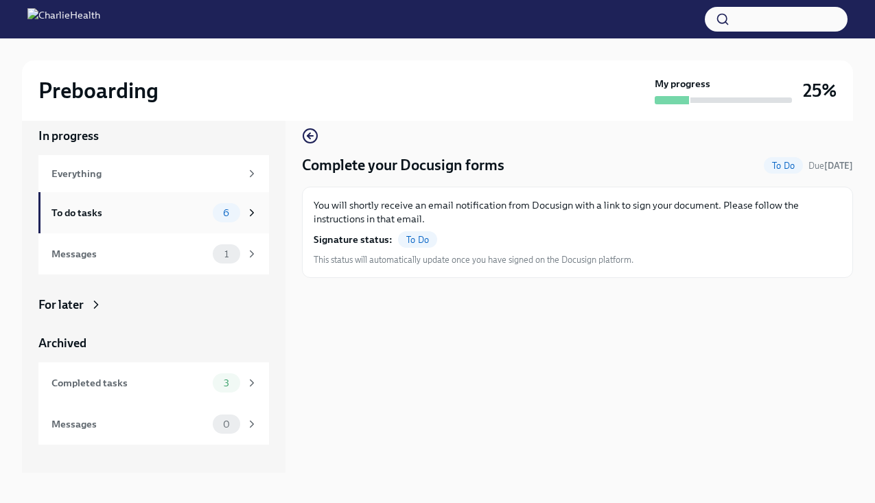
click at [250, 211] on icon at bounding box center [252, 213] width 12 height 12
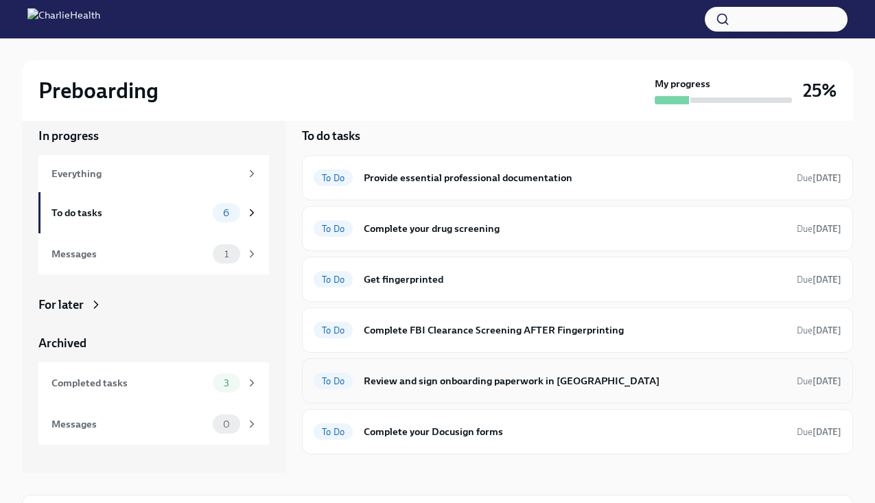
click at [508, 371] on div "To Do Review and sign onboarding paperwork in [GEOGRAPHIC_DATA] Due [DATE]" at bounding box center [578, 381] width 528 height 22
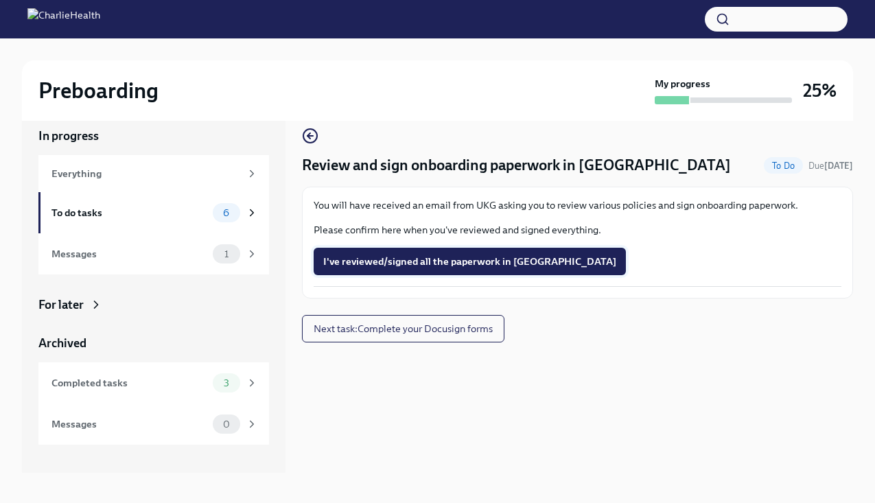
click at [381, 251] on button "I've reviewed/signed all the paperwork in [GEOGRAPHIC_DATA]" at bounding box center [470, 261] width 312 height 27
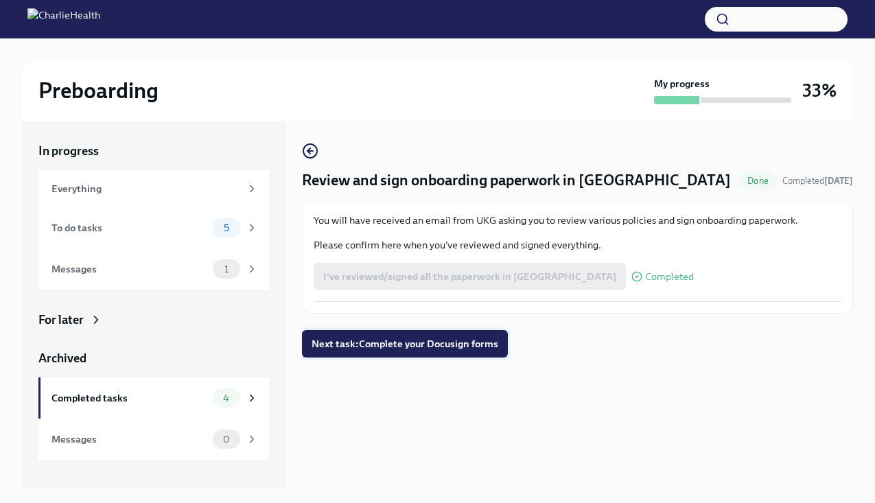
click at [400, 352] on button "Next task : Complete your Docusign forms" at bounding box center [405, 343] width 206 height 27
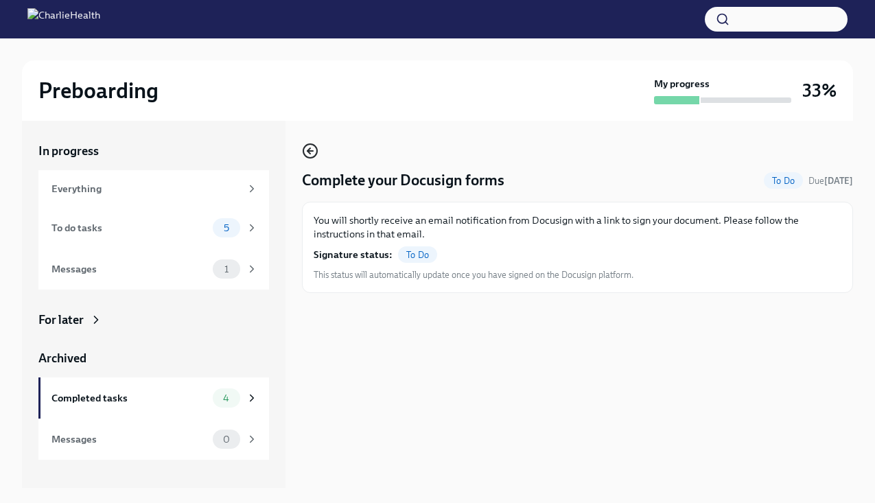
click at [314, 152] on icon "button" at bounding box center [310, 151] width 16 height 16
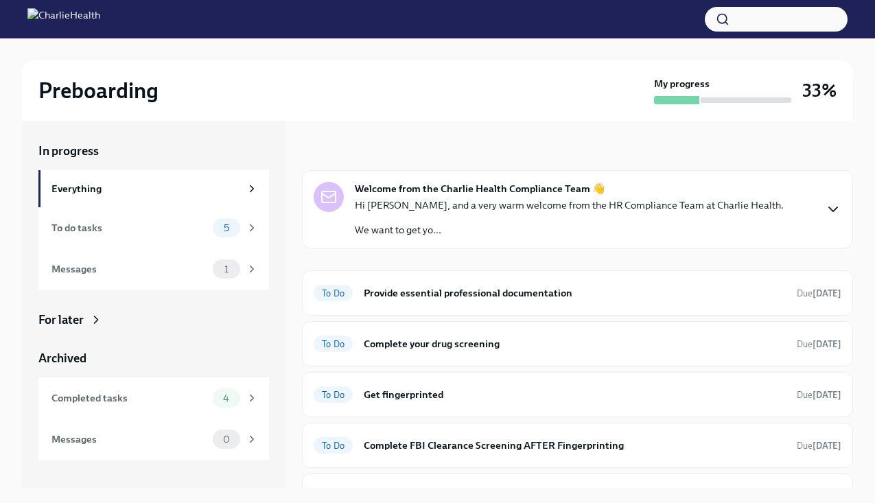
click at [827, 204] on icon "button" at bounding box center [833, 209] width 16 height 16
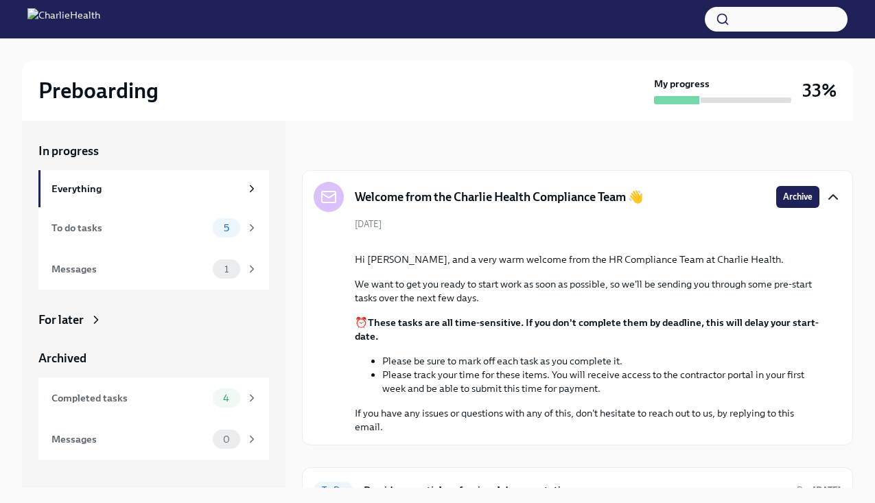
click at [836, 197] on icon "button" at bounding box center [833, 197] width 8 height 4
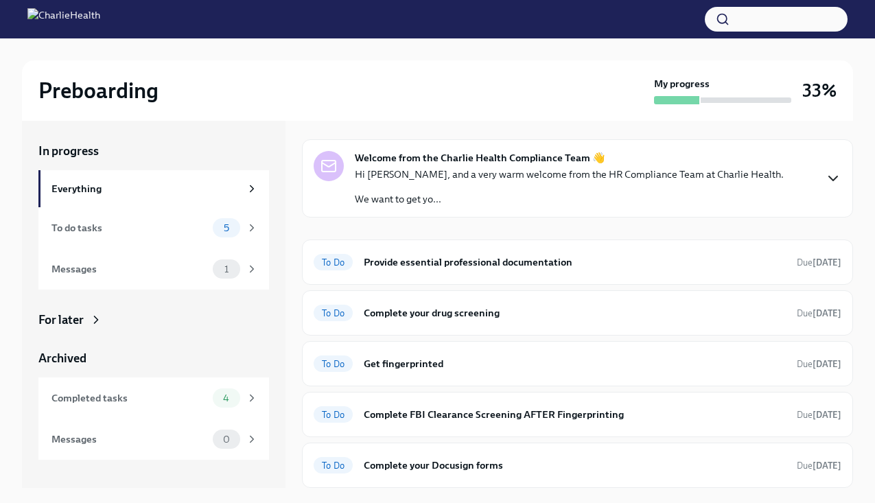
scroll to position [31, 0]
